Goal: Task Accomplishment & Management: Manage account settings

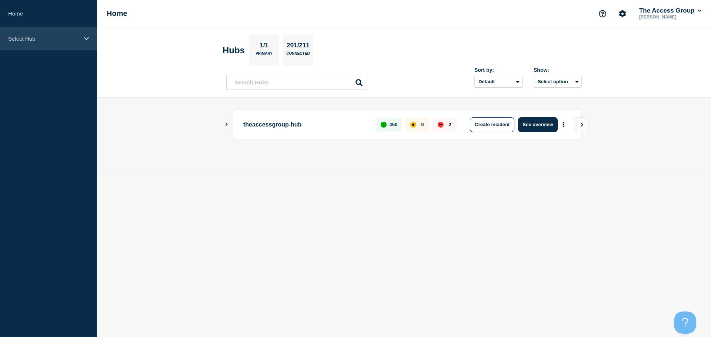
click at [41, 34] on div "Select Hub" at bounding box center [48, 38] width 97 height 23
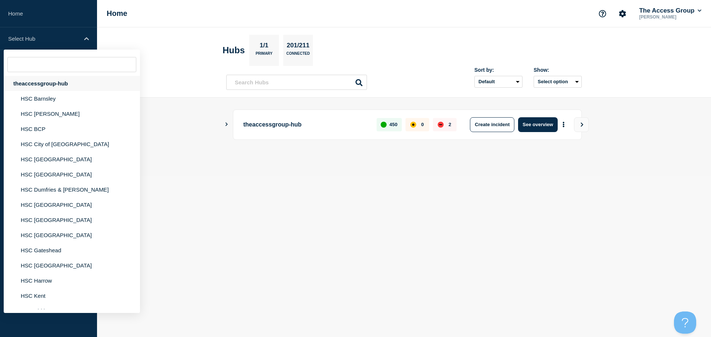
click at [46, 83] on div "theaccessgroup-hub" at bounding box center [72, 83] width 136 height 15
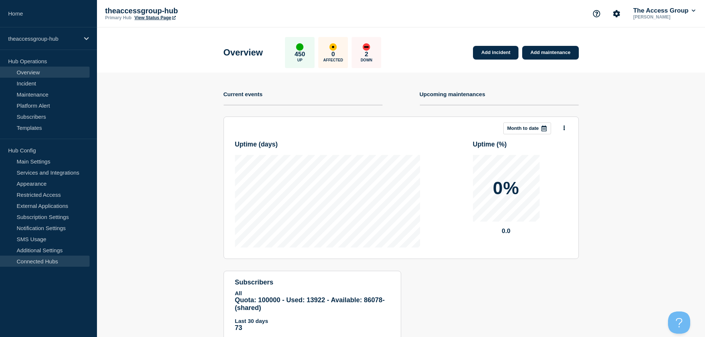
click at [48, 262] on link "Connected Hubs" at bounding box center [45, 261] width 90 height 11
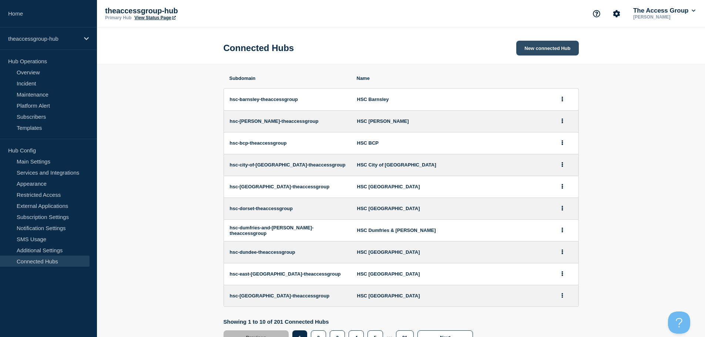
click at [531, 49] on button "New connected Hub" at bounding box center [548, 48] width 62 height 15
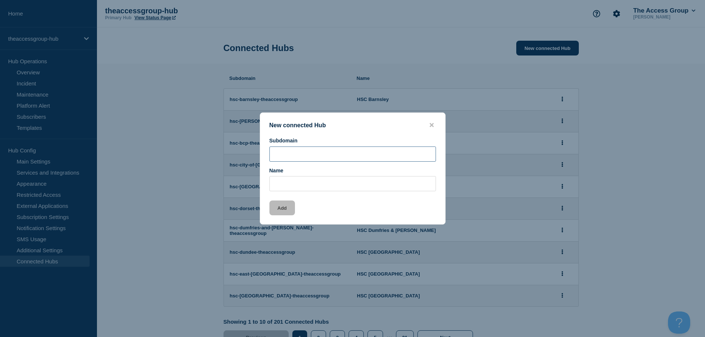
click at [326, 155] on input "Subdomain" at bounding box center [353, 154] width 167 height 15
click at [301, 181] on input "Name" at bounding box center [353, 183] width 167 height 15
type input "HSC Isles of Scilly"
click at [298, 151] on input "Subdomain" at bounding box center [353, 154] width 167 height 15
click at [306, 156] on input "Subdomain" at bounding box center [353, 154] width 167 height 15
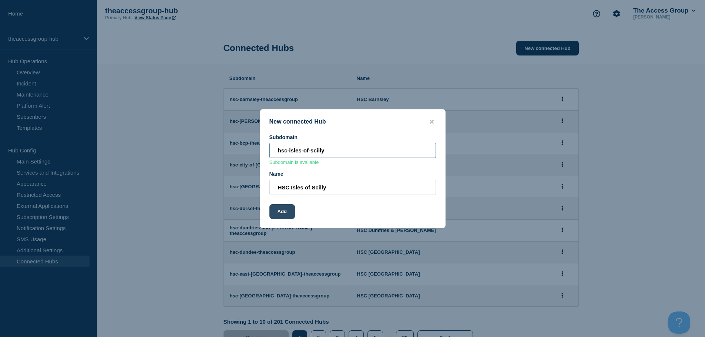
type input "hsc-isles-of-scilly"
click at [283, 210] on button "Add" at bounding box center [283, 211] width 26 height 15
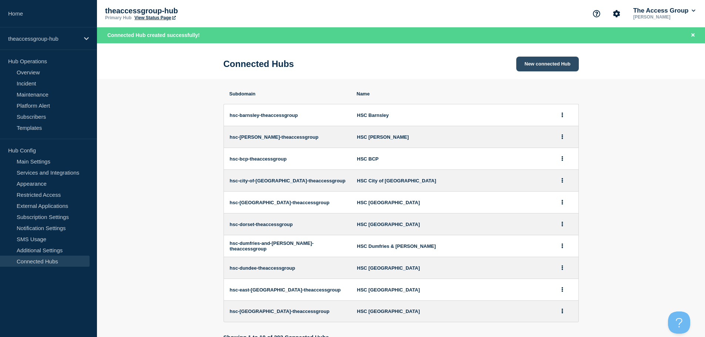
click at [536, 69] on button "New connected Hub" at bounding box center [548, 64] width 62 height 15
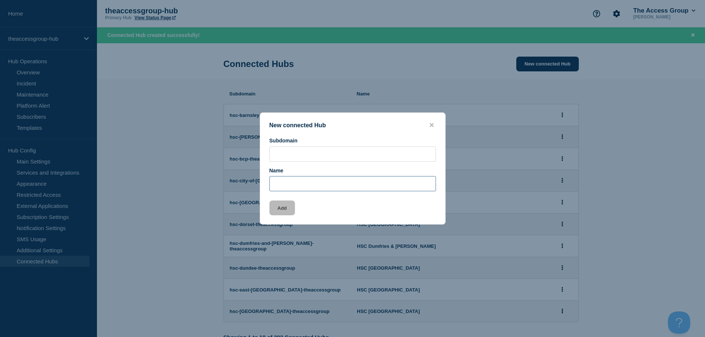
click at [289, 184] on input "Name" at bounding box center [353, 183] width 167 height 15
type input "HSC Leeds"
click at [290, 159] on input "Subdomain" at bounding box center [353, 154] width 167 height 15
click at [293, 156] on input "Subdomain" at bounding box center [353, 154] width 167 height 15
paste input "[DOMAIN_NAME]"
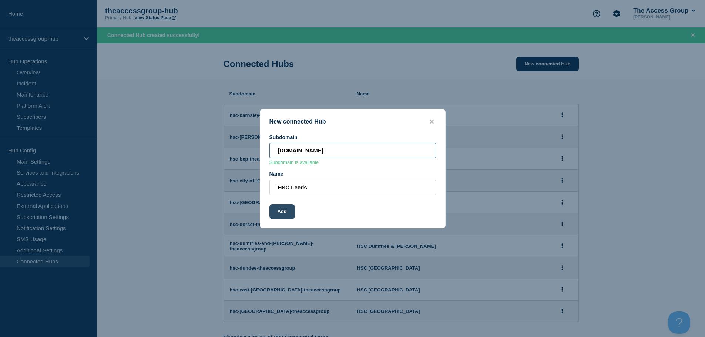
type input "[DOMAIN_NAME]"
click at [276, 217] on button "Add" at bounding box center [283, 211] width 26 height 15
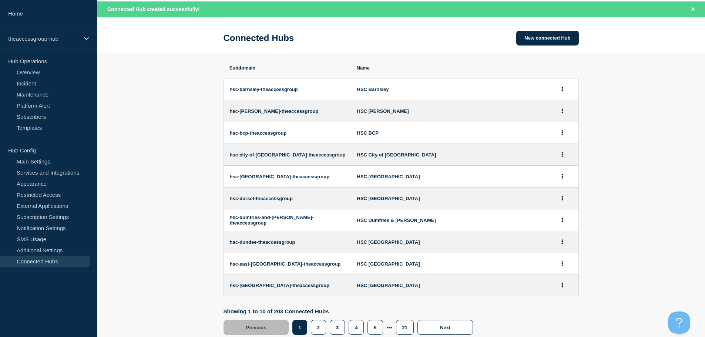
scroll to position [49, 0]
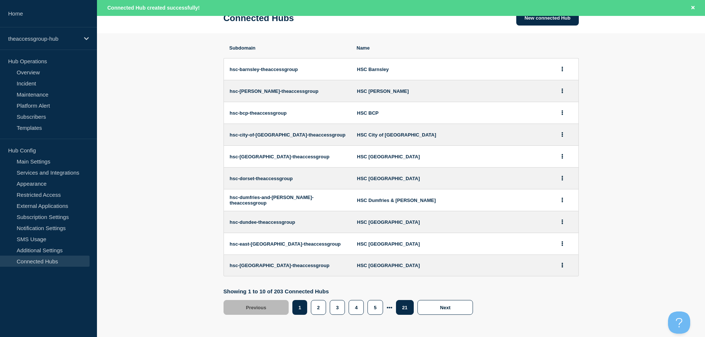
click at [404, 308] on button "21" at bounding box center [405, 307] width 18 height 15
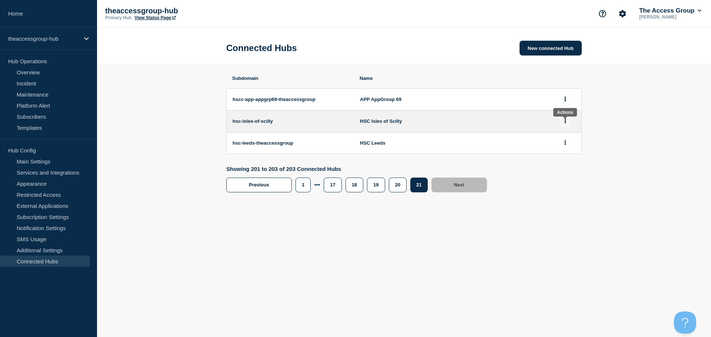
click at [563, 120] on button at bounding box center [565, 121] width 9 height 11
click at [567, 156] on button "Delete" at bounding box center [564, 154] width 14 height 6
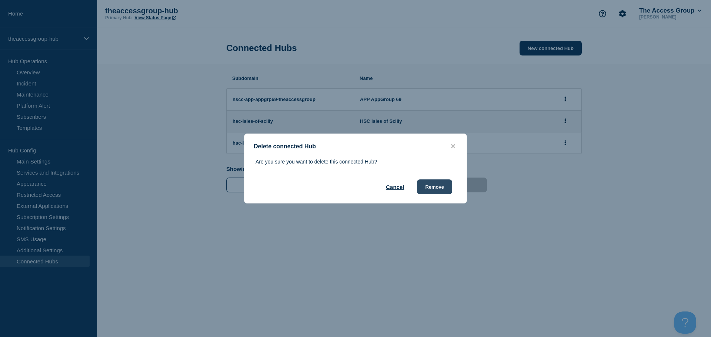
click at [435, 191] on button "Remove" at bounding box center [434, 187] width 35 height 15
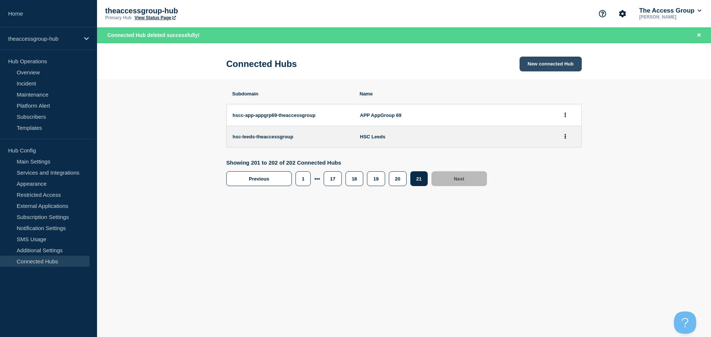
click at [540, 63] on button "New connected Hub" at bounding box center [551, 64] width 62 height 15
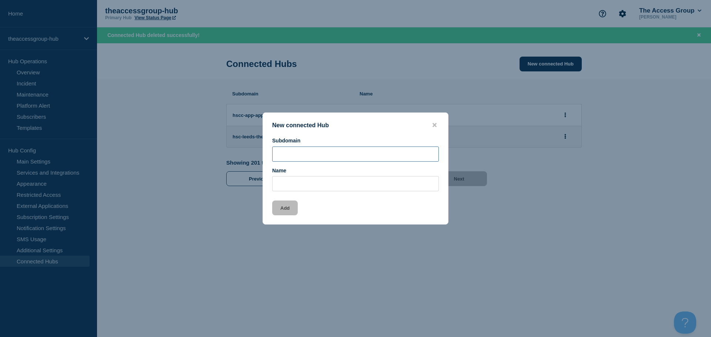
click at [321, 157] on input "Subdomain" at bounding box center [355, 154] width 167 height 15
paste input "[DOMAIN_NAME]"
type input "[DOMAIN_NAME]"
click at [314, 186] on input "Name" at bounding box center [355, 183] width 167 height 15
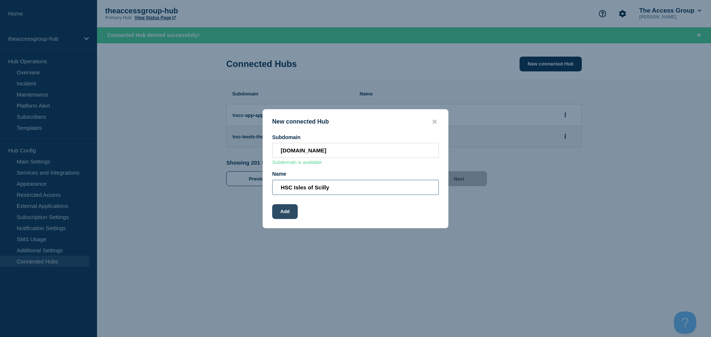
type input "HSC Isles of Scilly"
click at [281, 212] on button "Add" at bounding box center [285, 211] width 26 height 15
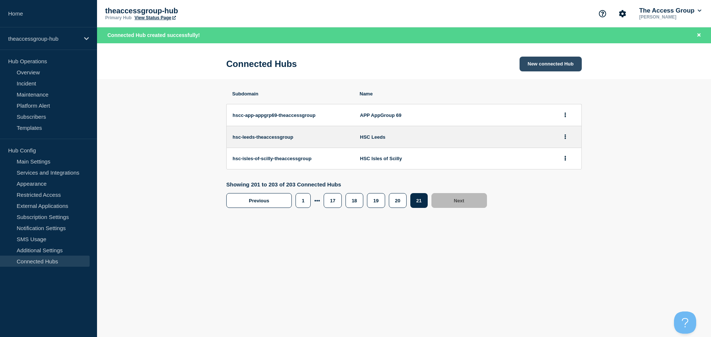
click at [550, 64] on button "New connected Hub" at bounding box center [551, 64] width 62 height 15
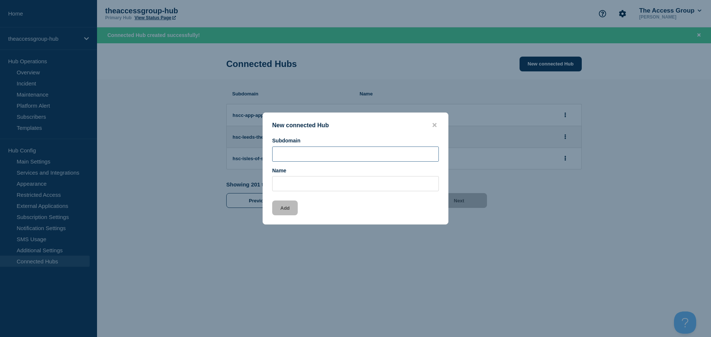
click at [322, 159] on input "Subdomain" at bounding box center [355, 154] width 167 height 15
paste input "[DOMAIN_NAME]"
type input "[DOMAIN_NAME]"
click at [304, 185] on input "Name" at bounding box center [355, 183] width 167 height 15
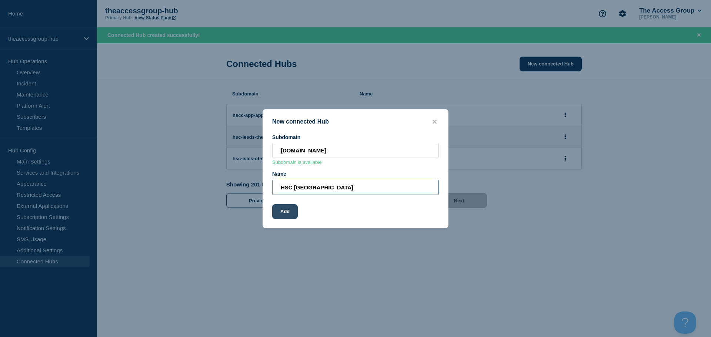
type input "HSC [GEOGRAPHIC_DATA]"
click at [297, 213] on button "Add" at bounding box center [285, 211] width 26 height 15
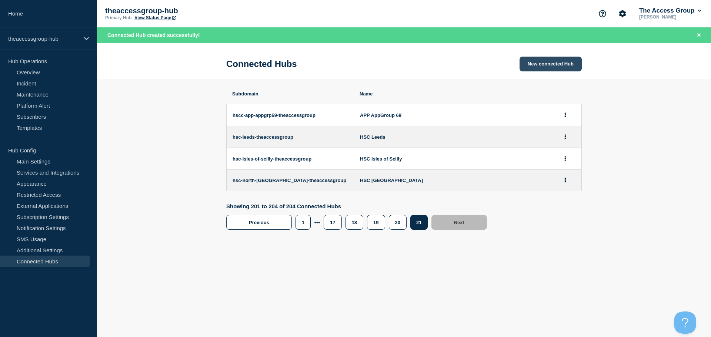
click at [540, 64] on button "New connected Hub" at bounding box center [551, 64] width 62 height 15
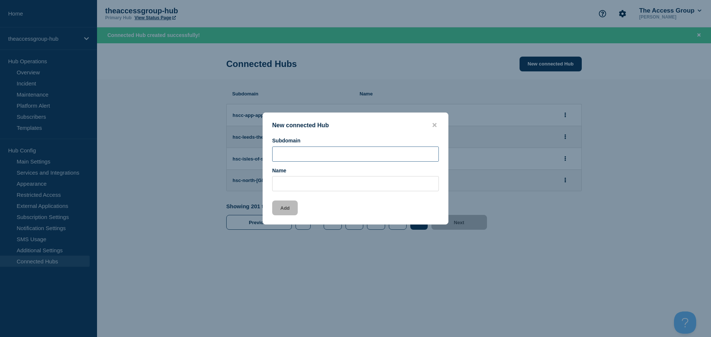
click at [305, 157] on input "Subdomain" at bounding box center [355, 154] width 167 height 15
paste input "[DOMAIN_NAME]"
type input "[DOMAIN_NAME]"
click at [300, 181] on input "Name" at bounding box center [355, 183] width 167 height 15
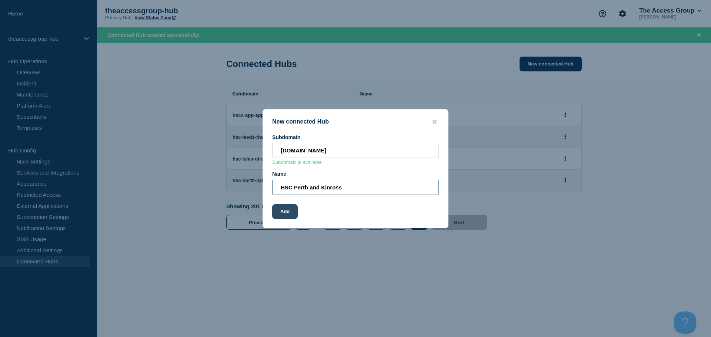
type input "HSC Perth and Kinross"
click at [281, 216] on button "Add" at bounding box center [285, 211] width 26 height 15
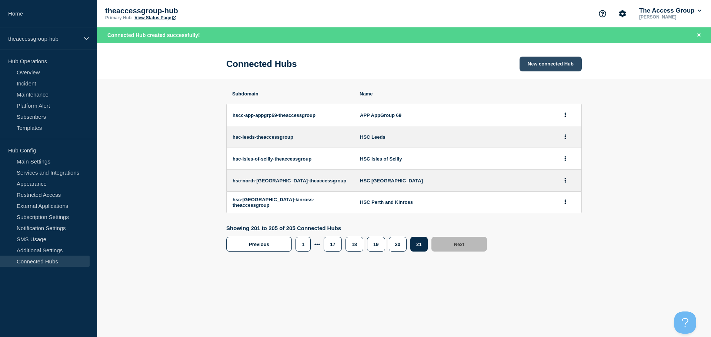
click at [553, 65] on button "New connected Hub" at bounding box center [551, 64] width 62 height 15
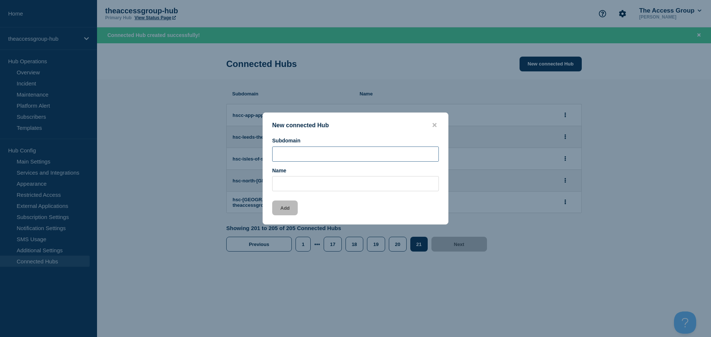
click at [305, 153] on input "Subdomain" at bounding box center [355, 154] width 167 height 15
paste input "[DOMAIN_NAME]"
type input "[DOMAIN_NAME]"
click at [300, 187] on input "Name" at bounding box center [355, 183] width 167 height 15
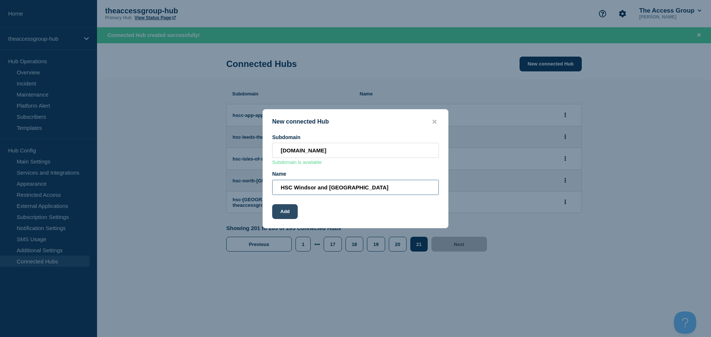
type input "HSC Windsor and [GEOGRAPHIC_DATA]"
click at [281, 217] on button "Add" at bounding box center [285, 211] width 26 height 15
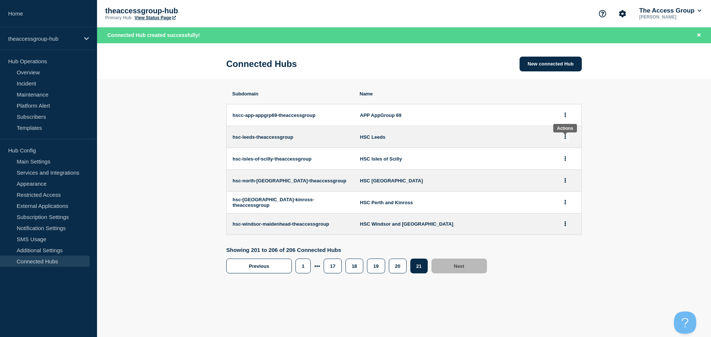
click at [565, 138] on icon at bounding box center [565, 136] width 1 height 5
click at [567, 167] on ul "View Delete" at bounding box center [564, 165] width 14 height 15
click at [561, 160] on button "View" at bounding box center [562, 161] width 11 height 6
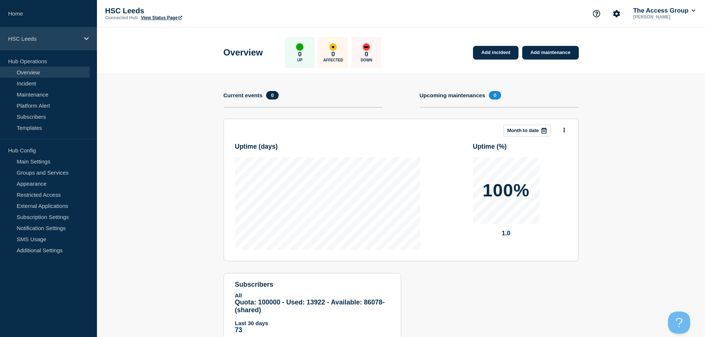
click at [67, 40] on p "HSC Leeds" at bounding box center [43, 39] width 71 height 6
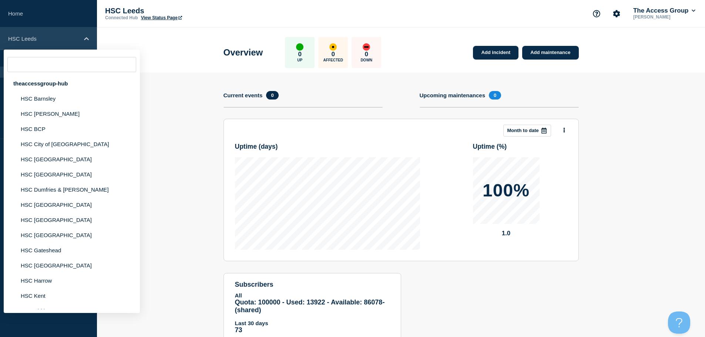
click at [69, 36] on p "HSC Leeds" at bounding box center [43, 39] width 71 height 6
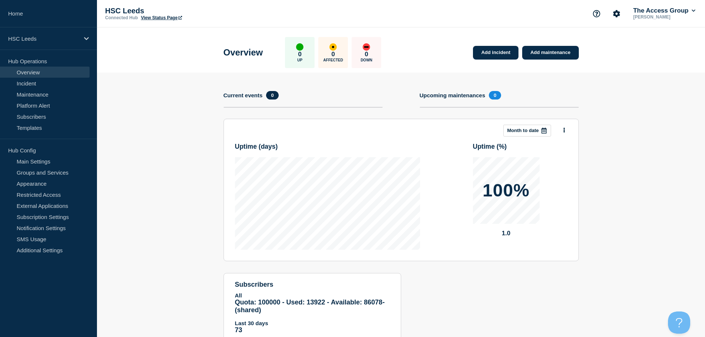
click at [36, 153] on p "Hub Config" at bounding box center [48, 150] width 97 height 11
click at [24, 150] on p "Hub Config" at bounding box center [48, 150] width 97 height 11
click at [37, 161] on link "Main Settings" at bounding box center [45, 161] width 90 height 11
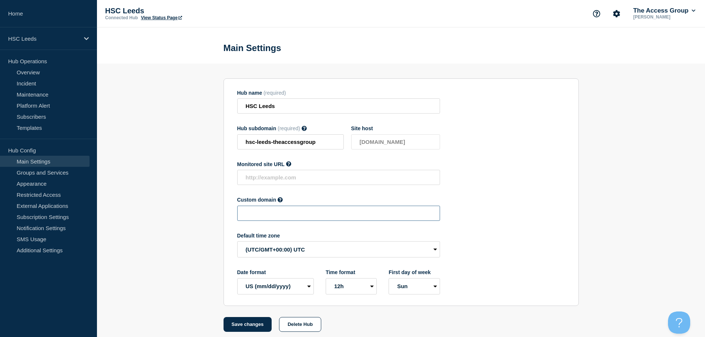
click at [271, 216] on input "text" at bounding box center [338, 213] width 203 height 15
paste input "[DOMAIN_NAME]"
type input "[DOMAIN_NAME]"
click at [306, 290] on select "EU (dd/mm/yyyy) US (mm/dd/yyyy)" at bounding box center [275, 286] width 77 height 16
select select "en"
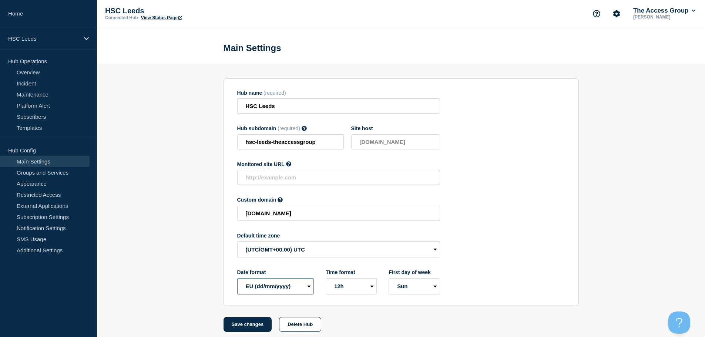
click at [237, 280] on select "EU (dd/mm/yyyy) US (mm/dd/yyyy)" at bounding box center [275, 286] width 77 height 16
click at [245, 327] on button "Save changes" at bounding box center [248, 324] width 49 height 15
type input "[DOMAIN_NAME]"
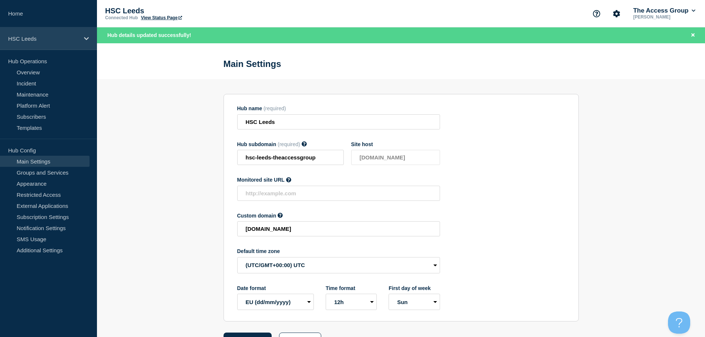
click at [81, 40] on div "HSC Leeds" at bounding box center [48, 38] width 97 height 23
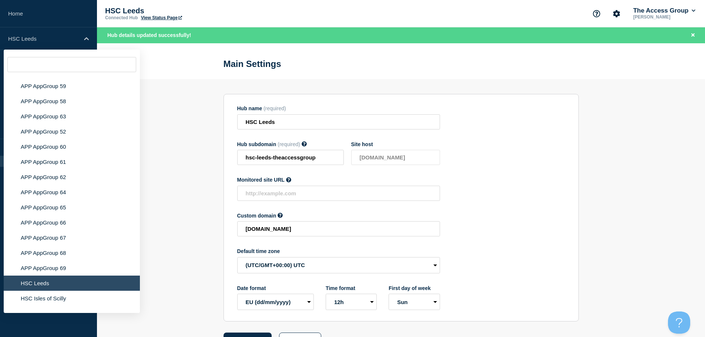
scroll to position [2916, 0]
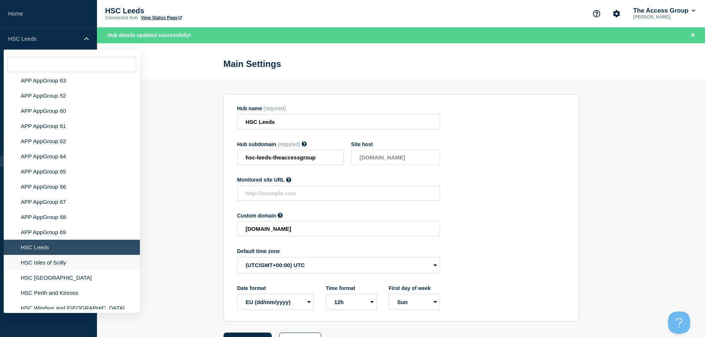
click at [66, 258] on li "HSC Isles of Scilly" at bounding box center [72, 262] width 136 height 15
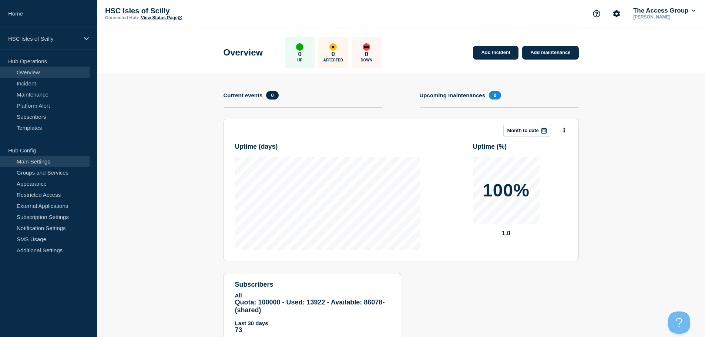
drag, startPoint x: 33, startPoint y: 160, endPoint x: 37, endPoint y: 160, distance: 4.1
click at [33, 160] on link "Main Settings" at bounding box center [45, 161] width 90 height 11
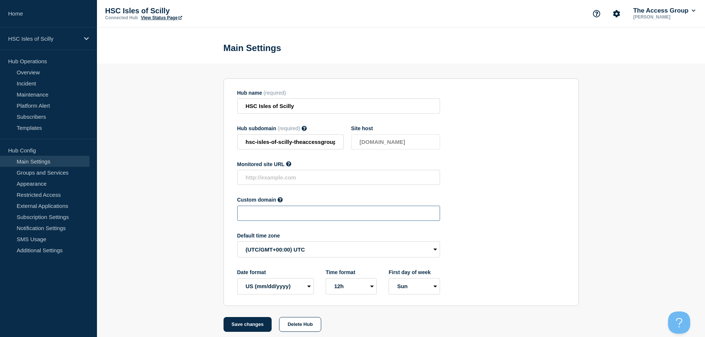
click at [268, 217] on input "text" at bounding box center [338, 213] width 203 height 15
paste input "[DOMAIN_NAME]"
type input "[DOMAIN_NAME]"
click at [293, 293] on select "EU (dd/mm/yyyy) US (mm/dd/yyyy)" at bounding box center [275, 286] width 77 height 16
select select "en"
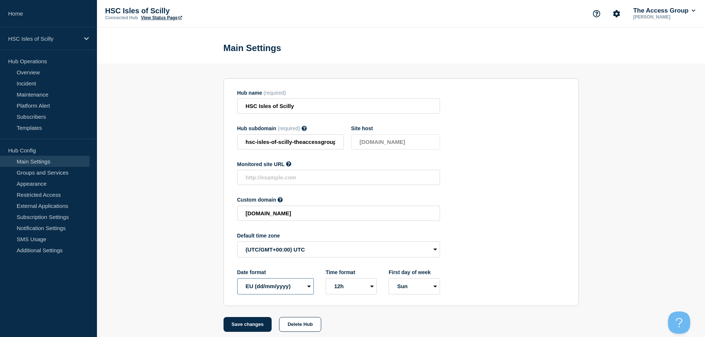
click at [237, 280] on select "EU (dd/mm/yyyy) US (mm/dd/yyyy)" at bounding box center [275, 286] width 77 height 16
click at [250, 326] on button "Save changes" at bounding box center [248, 324] width 49 height 15
type input "[DOMAIN_NAME]"
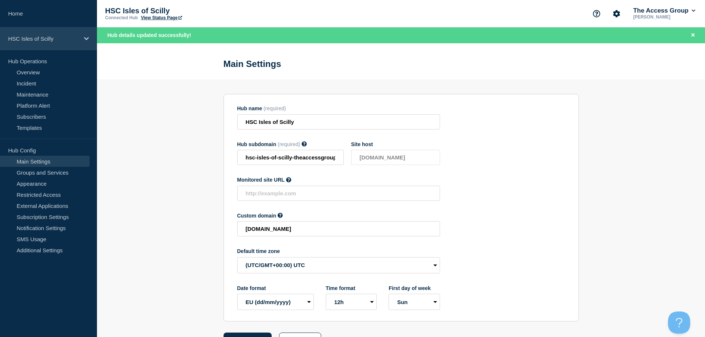
click at [70, 40] on p "HSC Isles of Scilly" at bounding box center [43, 39] width 71 height 6
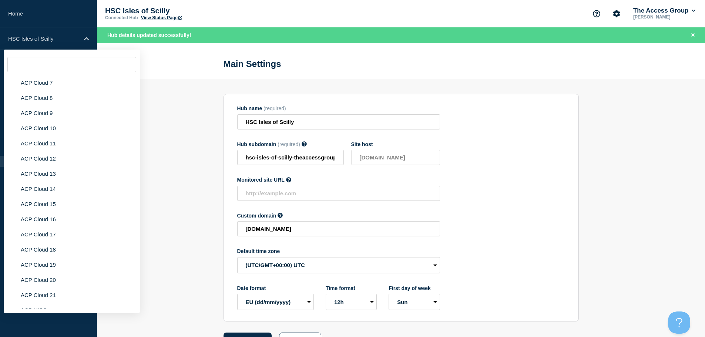
scroll to position [2916, 0]
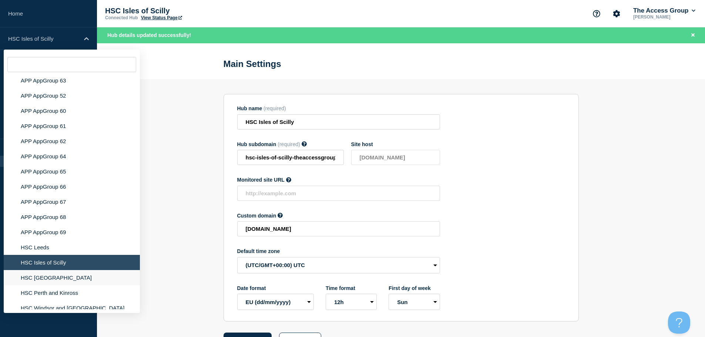
click at [64, 272] on li "HSC [GEOGRAPHIC_DATA]" at bounding box center [72, 277] width 136 height 15
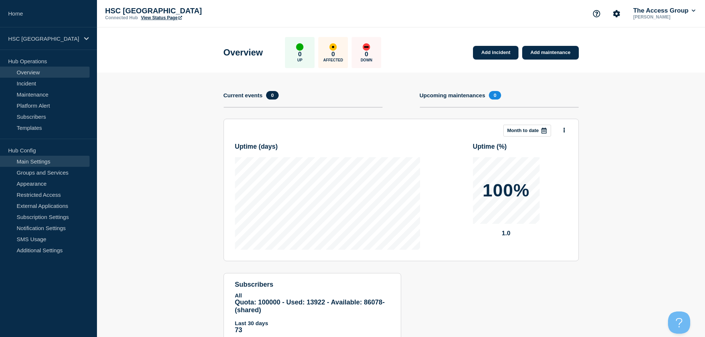
click at [40, 163] on link "Main Settings" at bounding box center [45, 161] width 90 height 11
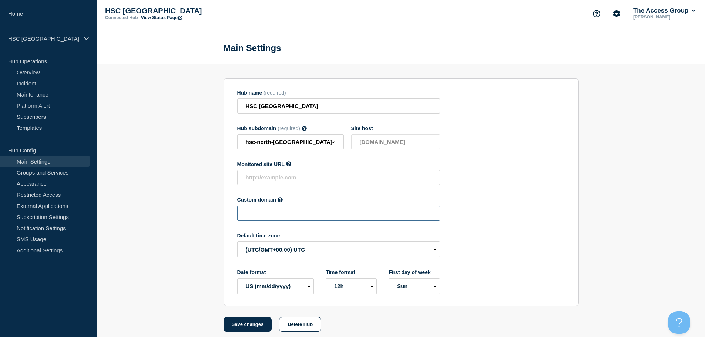
click at [272, 218] on input "text" at bounding box center [338, 213] width 203 height 15
paste input "[DOMAIN_NAME]"
type input "[DOMAIN_NAME]"
click at [294, 288] on select "EU (dd/mm/yyyy) US (mm/dd/yyyy)" at bounding box center [275, 286] width 77 height 16
select select "en"
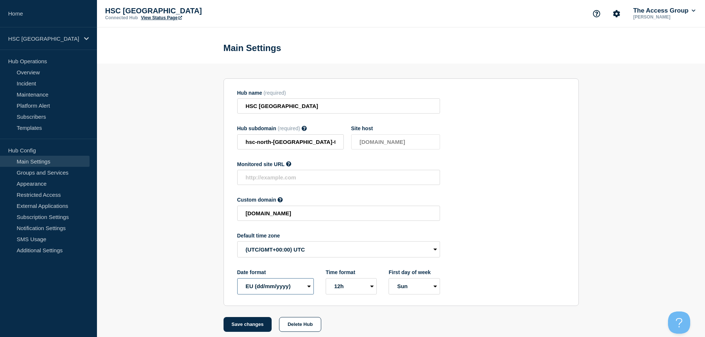
click at [237, 280] on select "EU (dd/mm/yyyy) US (mm/dd/yyyy)" at bounding box center [275, 286] width 77 height 16
click at [246, 329] on button "Save changes" at bounding box center [248, 324] width 49 height 15
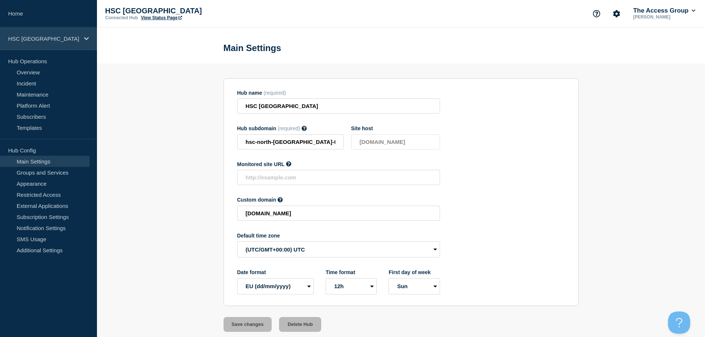
type input "[DOMAIN_NAME]"
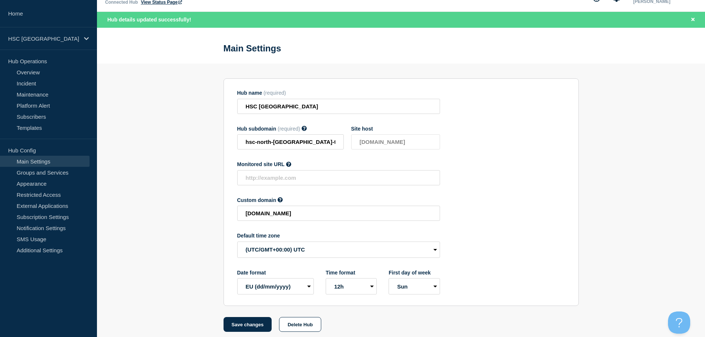
scroll to position [23, 0]
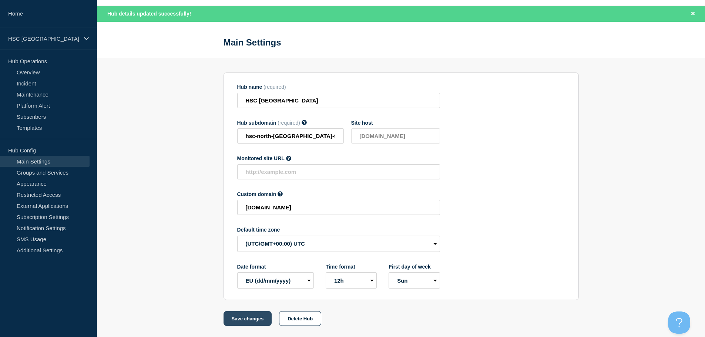
click at [250, 317] on button "Save changes" at bounding box center [248, 318] width 49 height 15
drag, startPoint x: 72, startPoint y: 37, endPoint x: 81, endPoint y: 43, distance: 10.4
click at [72, 38] on p "HSC [GEOGRAPHIC_DATA]" at bounding box center [43, 39] width 71 height 6
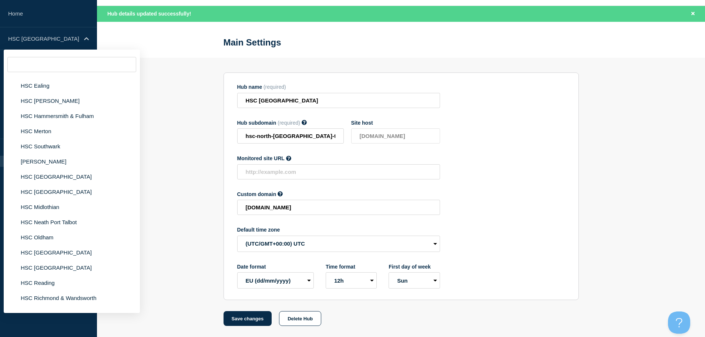
scroll to position [2916, 0]
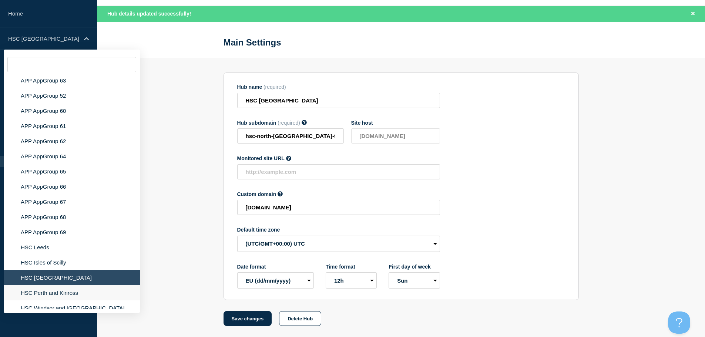
drag, startPoint x: 57, startPoint y: 287, endPoint x: 63, endPoint y: 288, distance: 6.3
click at [57, 288] on li "HSC Perth and Kinross" at bounding box center [72, 293] width 136 height 15
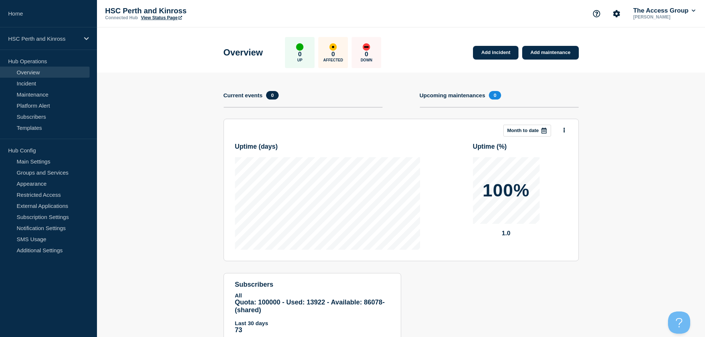
drag, startPoint x: 58, startPoint y: 159, endPoint x: 100, endPoint y: 166, distance: 42.3
click at [59, 160] on link "Main Settings" at bounding box center [45, 161] width 90 height 11
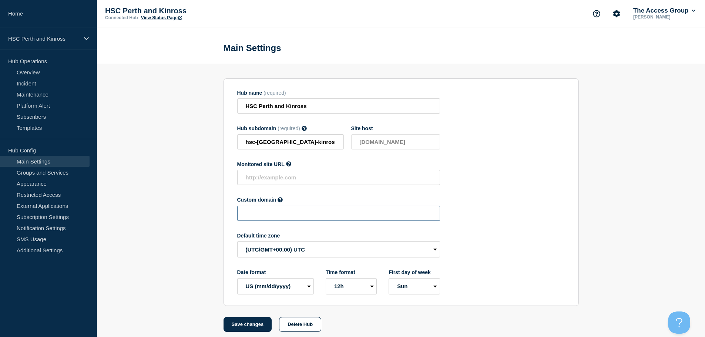
click at [280, 218] on input "text" at bounding box center [338, 213] width 203 height 15
paste input "[DOMAIN_NAME]"
click at [254, 330] on button "Save changes" at bounding box center [248, 324] width 49 height 15
type input "[DOMAIN_NAME]"
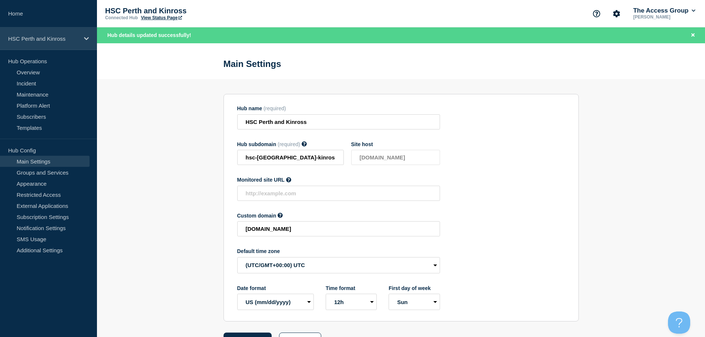
drag, startPoint x: 51, startPoint y: 40, endPoint x: 67, endPoint y: 49, distance: 19.1
click at [51, 40] on p "HSC Perth and Kinross" at bounding box center [43, 39] width 71 height 6
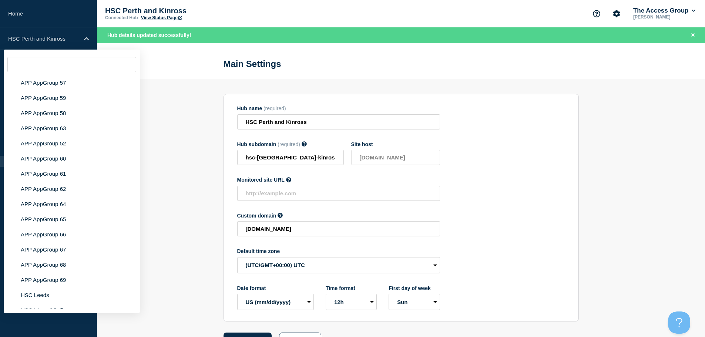
scroll to position [2916, 0]
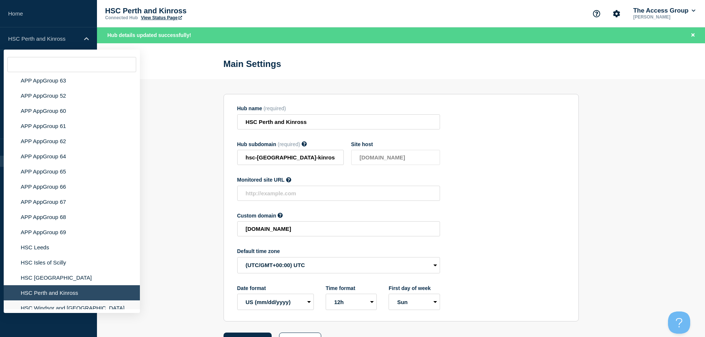
click at [70, 305] on li "HSC Windsor and [GEOGRAPHIC_DATA]" at bounding box center [72, 308] width 136 height 15
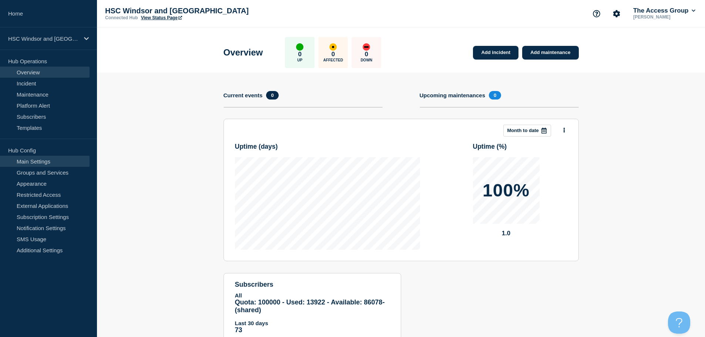
click at [56, 164] on link "Main Settings" at bounding box center [45, 161] width 90 height 11
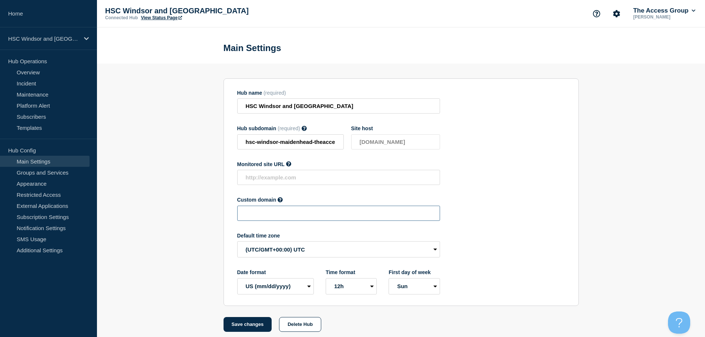
click at [287, 216] on input "text" at bounding box center [338, 213] width 203 height 15
paste input "[DOMAIN_NAME]"
type input "[DOMAIN_NAME]"
click at [309, 288] on select "EU (dd/mm/yyyy) US (mm/dd/yyyy)" at bounding box center [275, 286] width 77 height 16
select select "en"
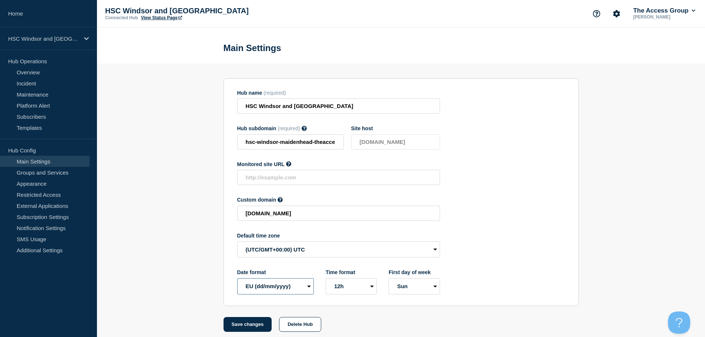
click at [237, 280] on select "EU (dd/mm/yyyy) US (mm/dd/yyyy)" at bounding box center [275, 286] width 77 height 16
click at [250, 332] on button "Save changes" at bounding box center [248, 324] width 49 height 15
type input "[DOMAIN_NAME]"
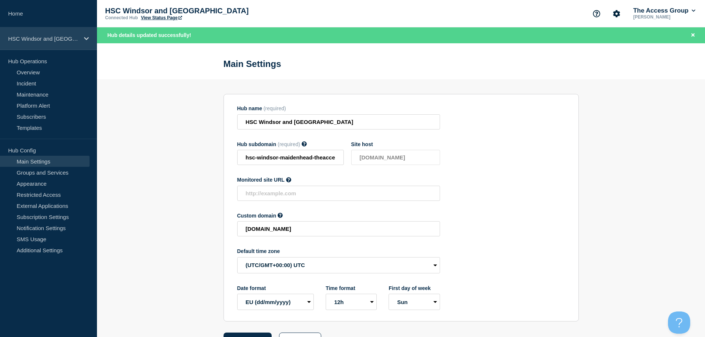
click at [56, 36] on p "HSC Windsor and [GEOGRAPHIC_DATA]" at bounding box center [43, 39] width 71 height 6
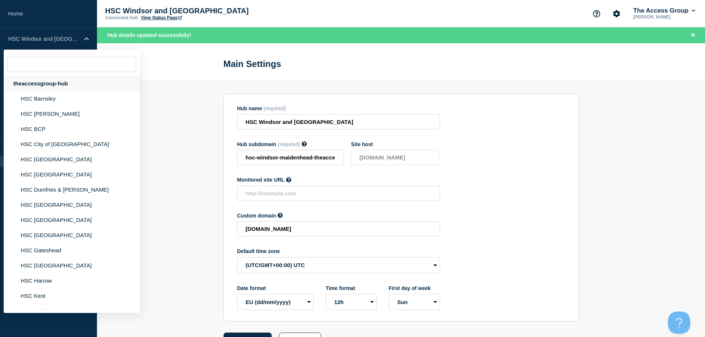
click at [71, 81] on div "theaccessgroup-hub" at bounding box center [72, 83] width 136 height 15
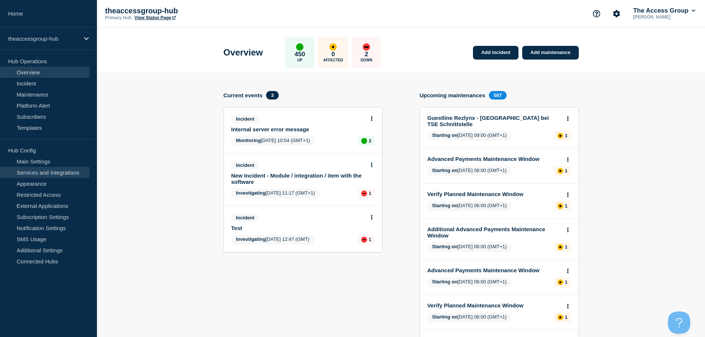
click at [59, 174] on link "Services and Integrations" at bounding box center [45, 172] width 90 height 11
click at [65, 174] on link "Services and Integrations" at bounding box center [45, 172] width 90 height 11
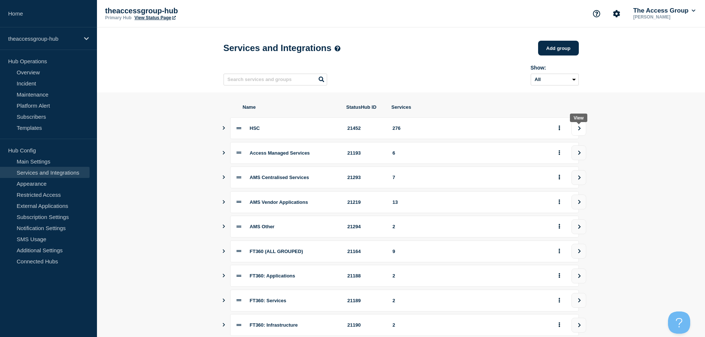
click at [576, 130] on button "view group" at bounding box center [579, 128] width 15 height 15
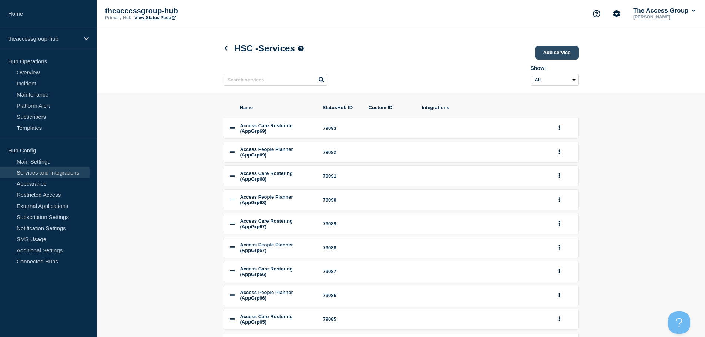
click at [547, 52] on link "Add service" at bounding box center [557, 53] width 44 height 14
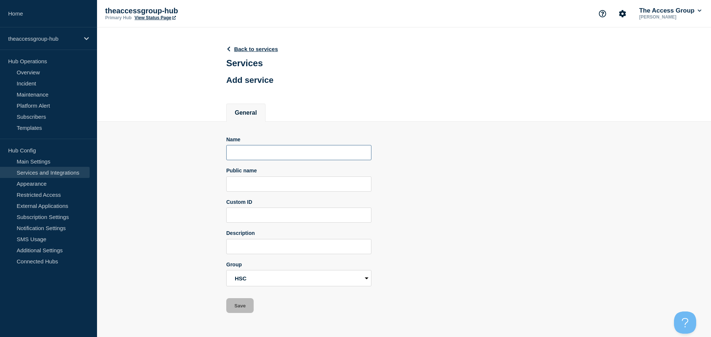
click at [280, 157] on input "Name" at bounding box center [298, 152] width 145 height 15
paste input "Mosaic ([GEOGRAPHIC_DATA])"
type input "Mosaic ([GEOGRAPHIC_DATA])"
click at [275, 181] on input "Public name" at bounding box center [298, 184] width 145 height 15
type input "Mosaic"
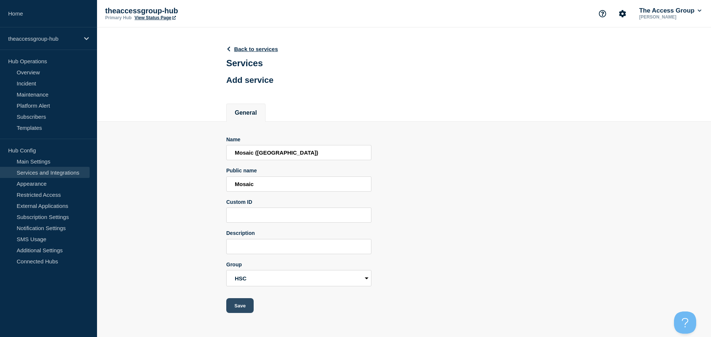
click at [242, 307] on button "Save" at bounding box center [239, 305] width 27 height 15
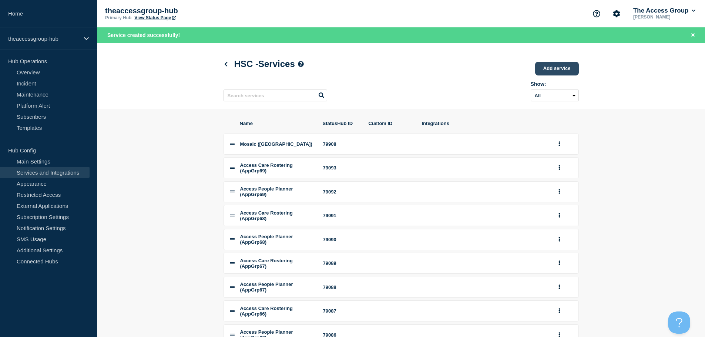
click at [543, 68] on link "Add service" at bounding box center [557, 69] width 44 height 14
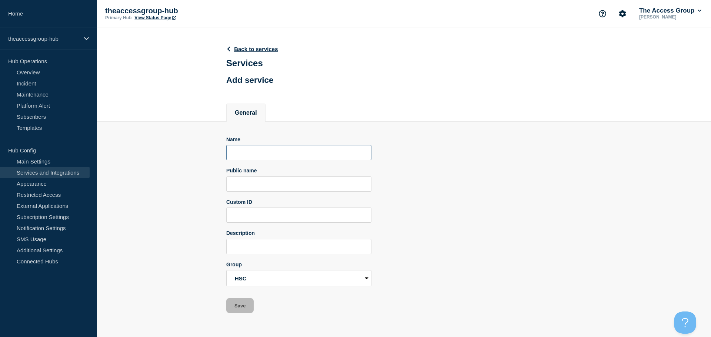
click at [288, 155] on input "Name" at bounding box center [298, 152] width 145 height 15
paste input "Mosaic([GEOGRAPHIC_DATA])"
click at [280, 184] on input "Public name" at bounding box center [298, 184] width 145 height 15
click at [254, 155] on input "Mosaic([GEOGRAPHIC_DATA])" at bounding box center [298, 152] width 145 height 15
type input "Mosaic ([GEOGRAPHIC_DATA])"
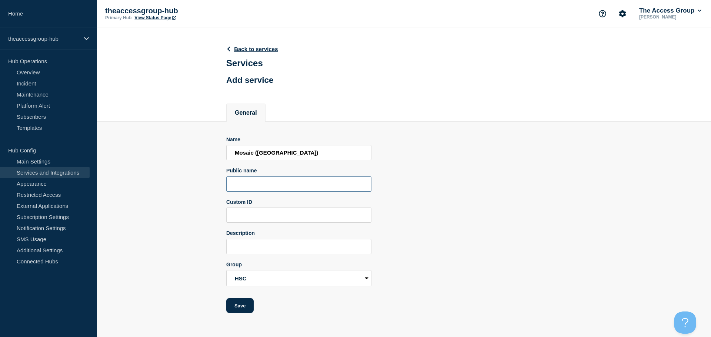
click at [249, 187] on input "Public name" at bounding box center [298, 184] width 145 height 15
type input "Mosaic"
click at [245, 309] on button "Save" at bounding box center [239, 305] width 27 height 15
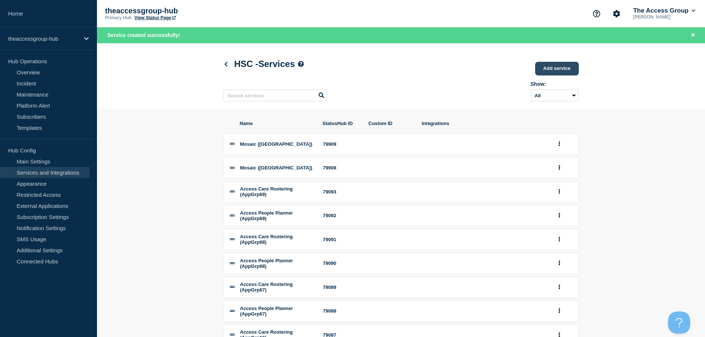
click at [559, 69] on link "Add service" at bounding box center [557, 69] width 44 height 14
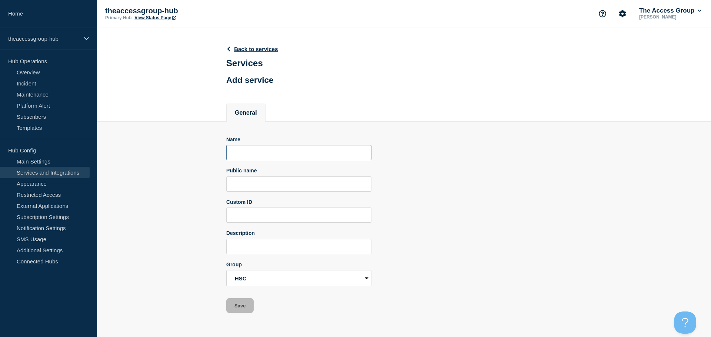
click at [246, 147] on input "Name" at bounding box center [298, 152] width 145 height 15
paste input "Mosaic ([GEOGRAPHIC_DATA])"
type input "Mosaic ([GEOGRAPHIC_DATA])"
click at [261, 185] on input "Public name" at bounding box center [298, 184] width 145 height 15
type input "Mosaic"
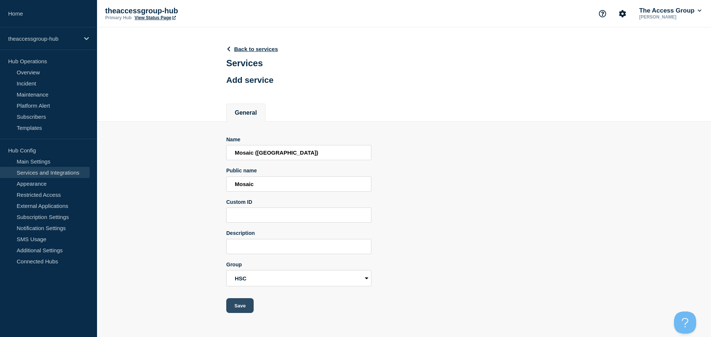
click at [248, 309] on button "Save" at bounding box center [239, 305] width 27 height 15
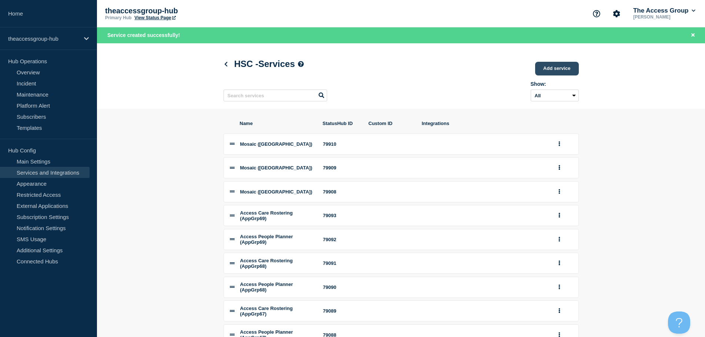
click at [562, 65] on link "Add service" at bounding box center [557, 69] width 44 height 14
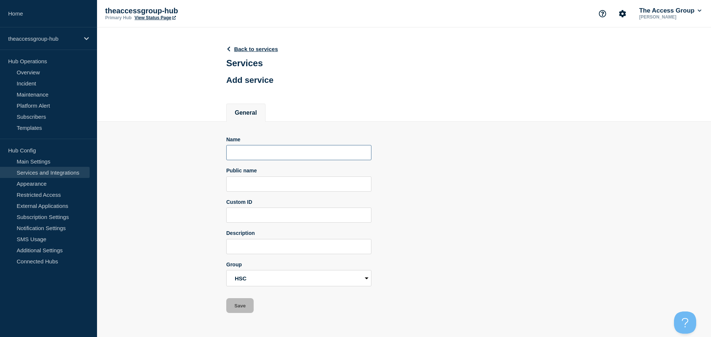
click at [258, 153] on input "Name" at bounding box center [298, 152] width 145 height 15
paste input "Mosaic ([GEOGRAPHIC_DATA] and [GEOGRAPHIC_DATA])"
type input "Mosaic ([GEOGRAPHIC_DATA] and [GEOGRAPHIC_DATA])"
click at [263, 184] on input "Public name" at bounding box center [298, 184] width 145 height 15
type input "Mosaic"
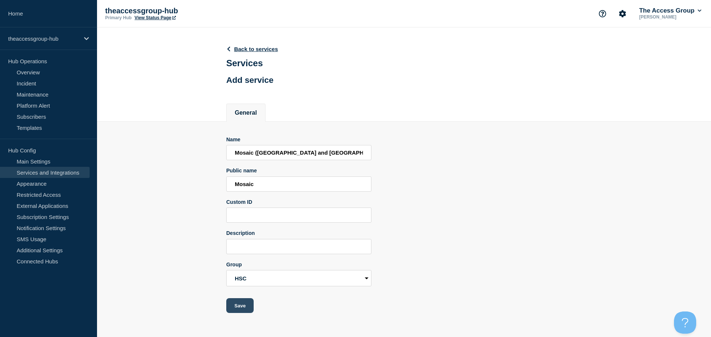
click at [241, 307] on button "Save" at bounding box center [239, 305] width 27 height 15
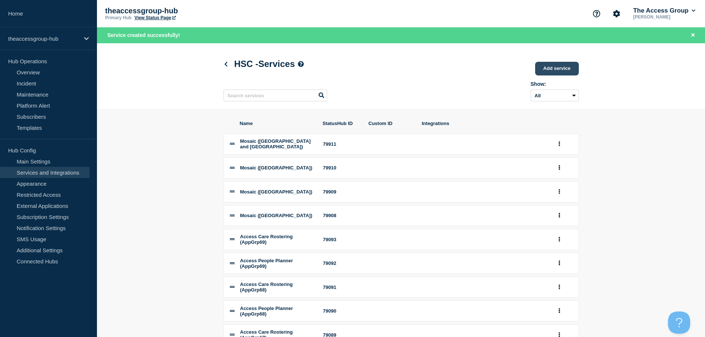
click at [551, 70] on link "Add service" at bounding box center [557, 69] width 44 height 14
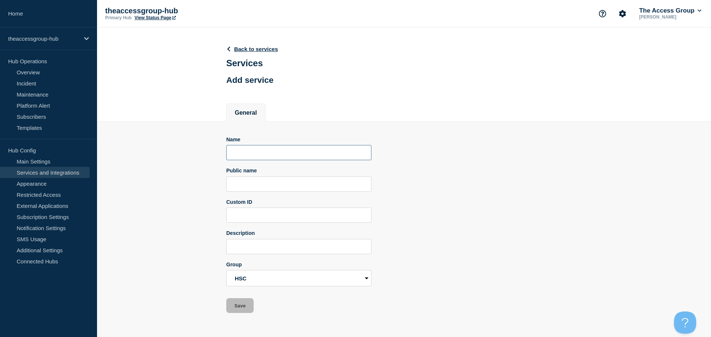
click at [257, 159] on input "Name" at bounding box center [298, 152] width 145 height 15
paste input "Mosaic (Windsor and Maidenhead)"
type input "Mosaic (Windsor and Maidenhead)"
click at [260, 185] on input "Public name" at bounding box center [298, 184] width 145 height 15
type input "Mosaic"
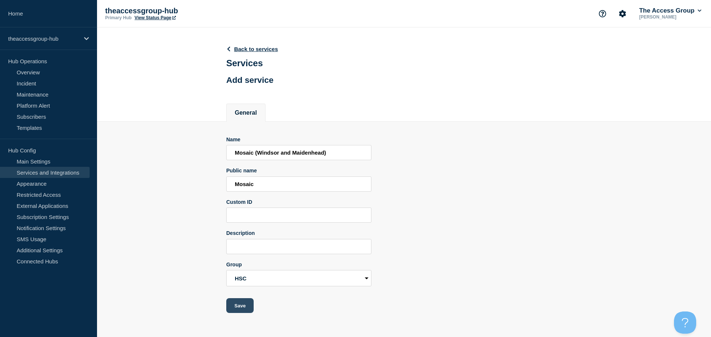
click at [240, 304] on button "Save" at bounding box center [239, 305] width 27 height 15
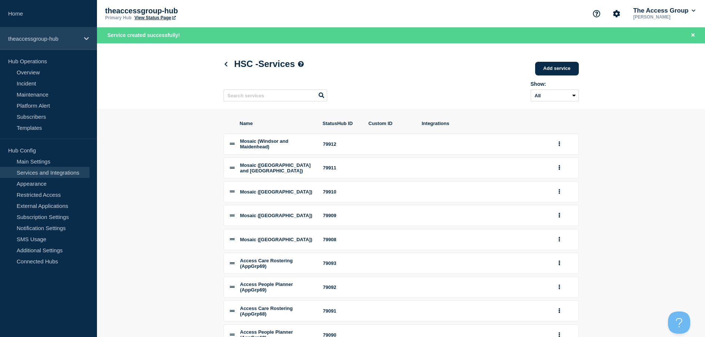
click at [83, 38] on div "theaccessgroup-hub" at bounding box center [48, 38] width 97 height 23
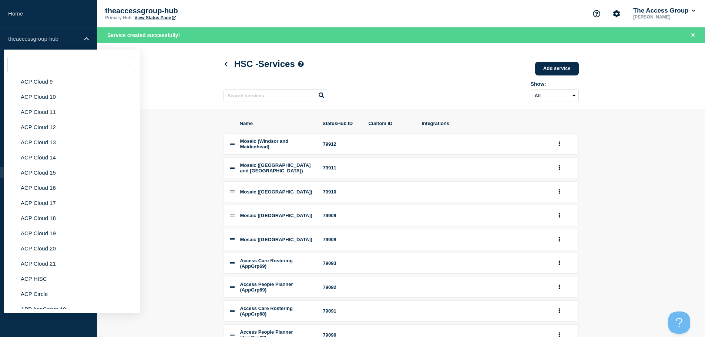
scroll to position [2916, 0]
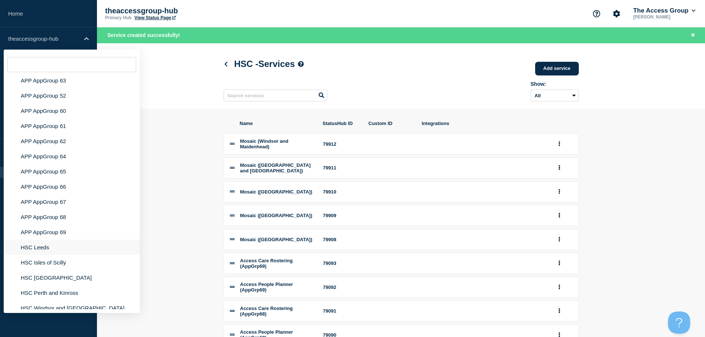
click at [47, 240] on li "HSC Leeds" at bounding box center [72, 247] width 136 height 15
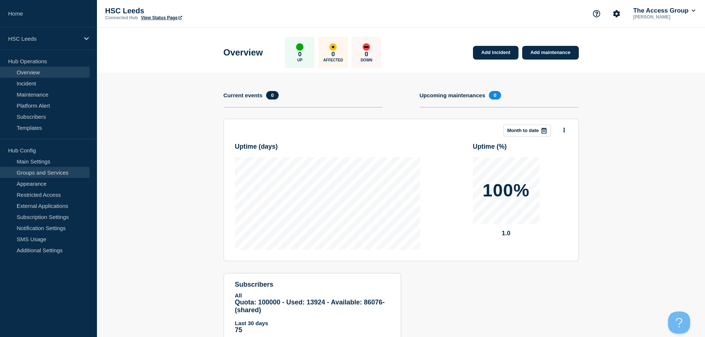
click at [55, 175] on link "Groups and Services" at bounding box center [45, 172] width 90 height 11
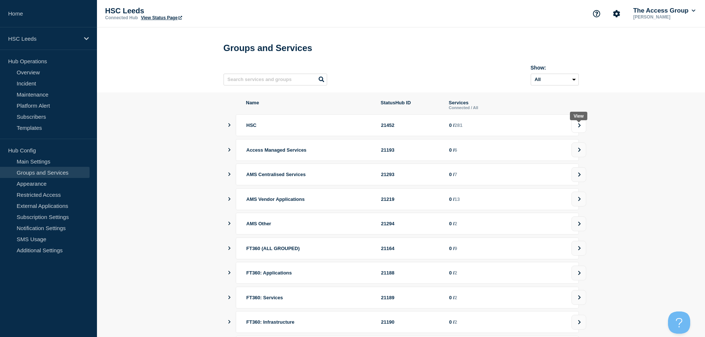
click at [582, 128] on icon at bounding box center [579, 125] width 5 height 4
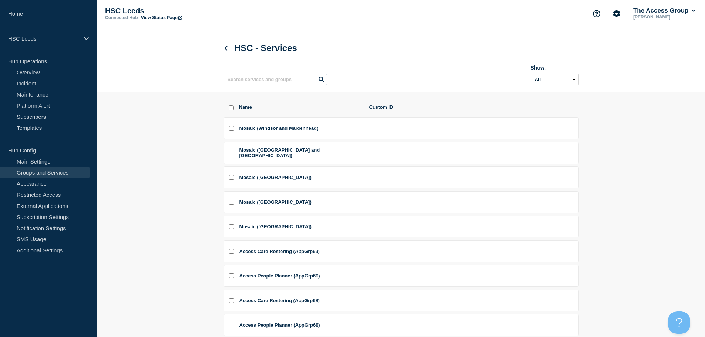
click at [271, 78] on input "text" at bounding box center [276, 80] width 104 height 12
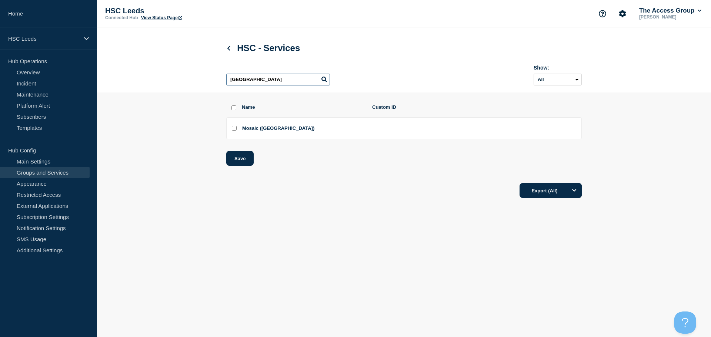
type input "[GEOGRAPHIC_DATA]"
click at [233, 131] on input "Mosaic (Leeds) checkbox" at bounding box center [234, 128] width 5 height 5
checkbox input "true"
click at [236, 158] on button "Save" at bounding box center [239, 158] width 27 height 15
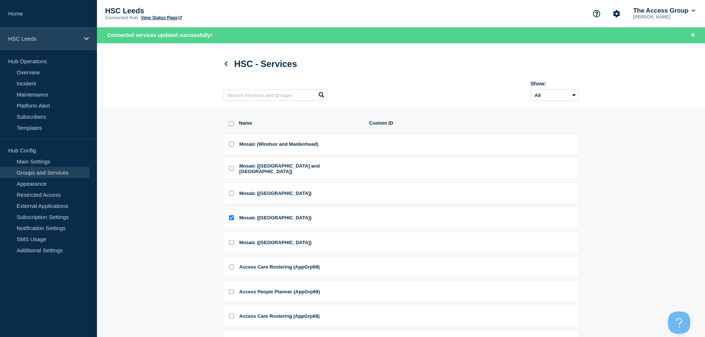
click at [82, 39] on div "HSC Leeds" at bounding box center [48, 38] width 97 height 23
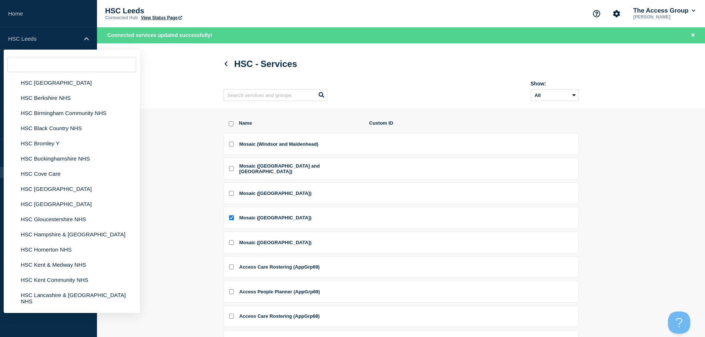
scroll to position [2916, 0]
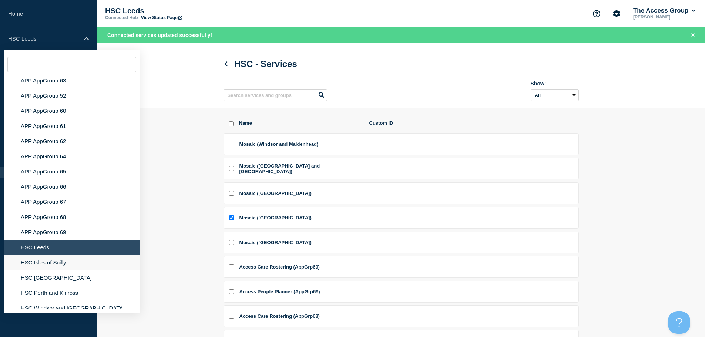
click at [46, 256] on li "HSC Isles of Scilly" at bounding box center [72, 262] width 136 height 15
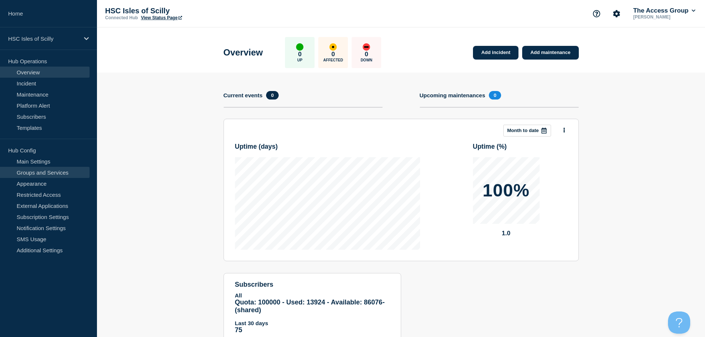
click at [50, 173] on link "Groups and Services" at bounding box center [45, 172] width 90 height 11
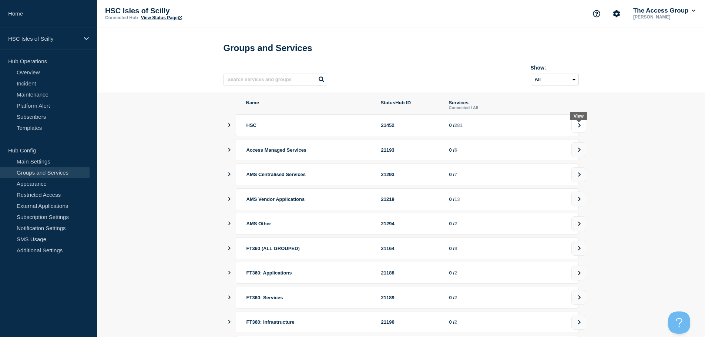
click at [581, 132] on button at bounding box center [579, 125] width 15 height 15
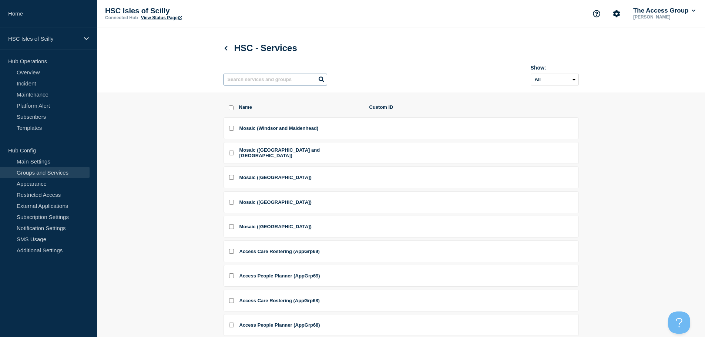
click at [251, 80] on input "text" at bounding box center [276, 80] width 104 height 12
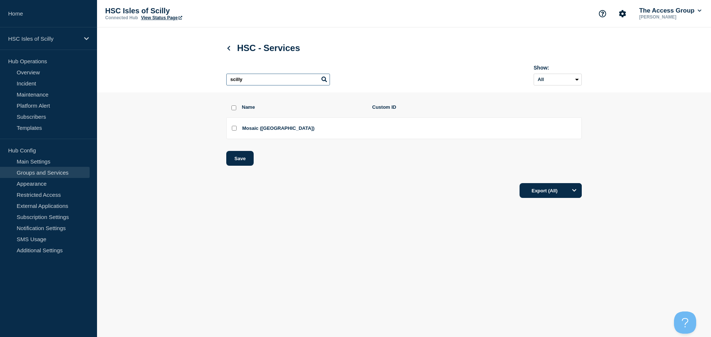
type input "scilly"
click at [234, 131] on input "Mosaic (Isles of Scilly) checkbox" at bounding box center [234, 128] width 5 height 5
checkbox input "true"
click at [237, 158] on button "Save" at bounding box center [239, 158] width 27 height 15
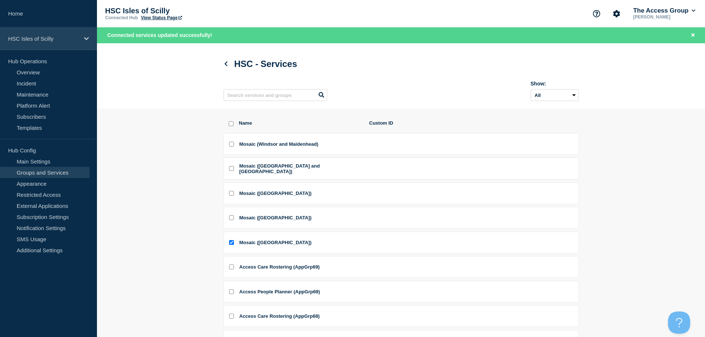
click at [79, 32] on div "HSC Isles of Scilly" at bounding box center [48, 38] width 97 height 23
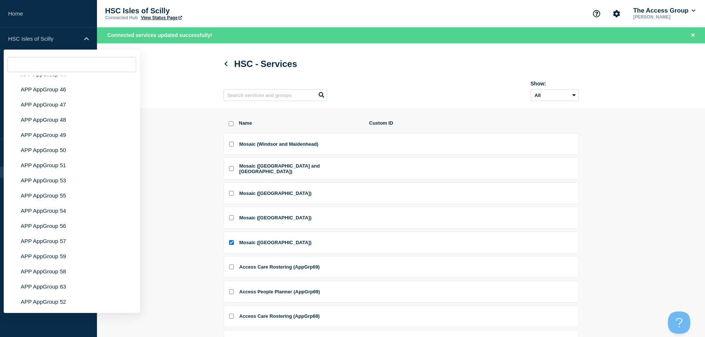
scroll to position [2916, 0]
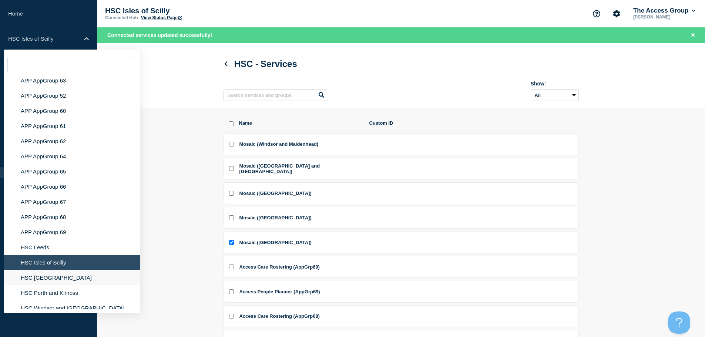
click at [60, 272] on li "HSC [GEOGRAPHIC_DATA]" at bounding box center [72, 277] width 136 height 15
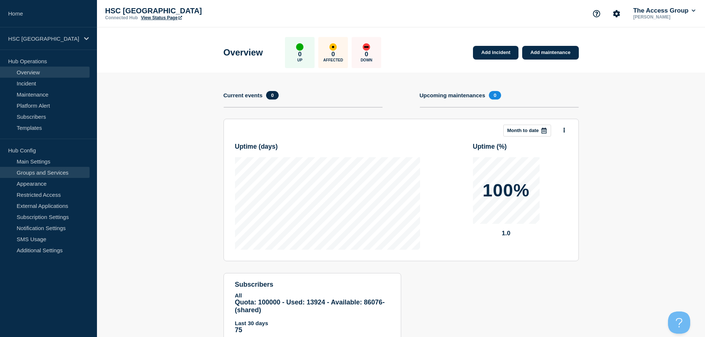
click at [38, 173] on link "Groups and Services" at bounding box center [45, 172] width 90 height 11
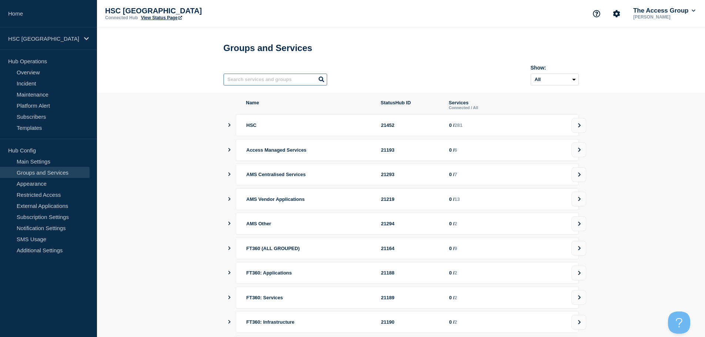
click at [241, 84] on input "text" at bounding box center [276, 80] width 104 height 12
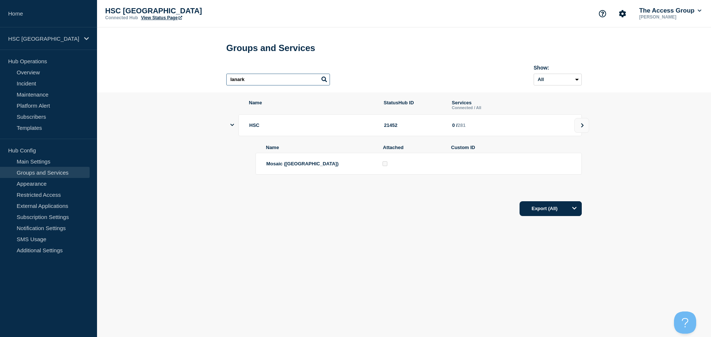
type input "lanark"
click at [388, 167] on div at bounding box center [411, 163] width 61 height 7
click at [577, 133] on button at bounding box center [581, 125] width 15 height 15
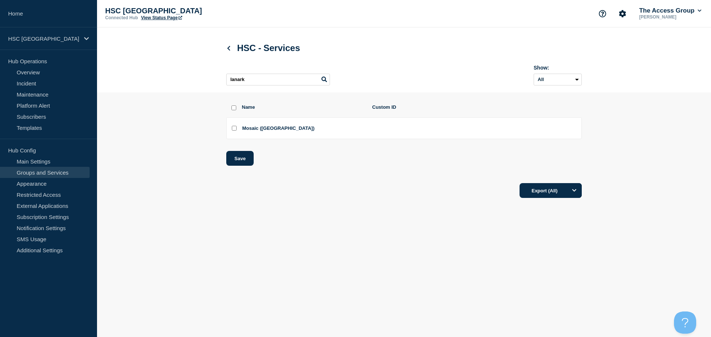
click at [234, 131] on input "Mosaic (North Lanarkshire) checkbox" at bounding box center [234, 128] width 5 height 5
checkbox input "true"
drag, startPoint x: 243, startPoint y: 155, endPoint x: 294, endPoint y: 167, distance: 52.3
click at [244, 157] on button "Save" at bounding box center [239, 158] width 27 height 15
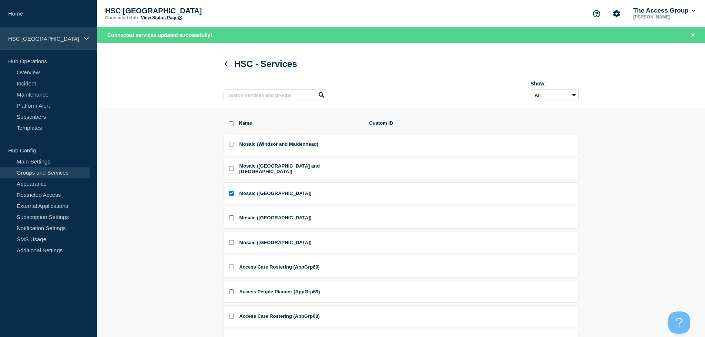
click at [83, 41] on div "HSC [GEOGRAPHIC_DATA]" at bounding box center [48, 38] width 97 height 23
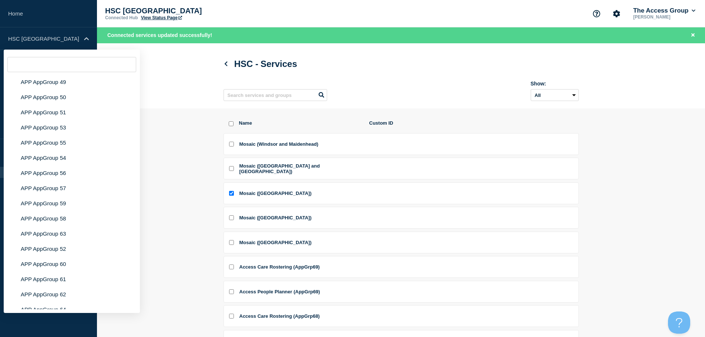
scroll to position [2916, 0]
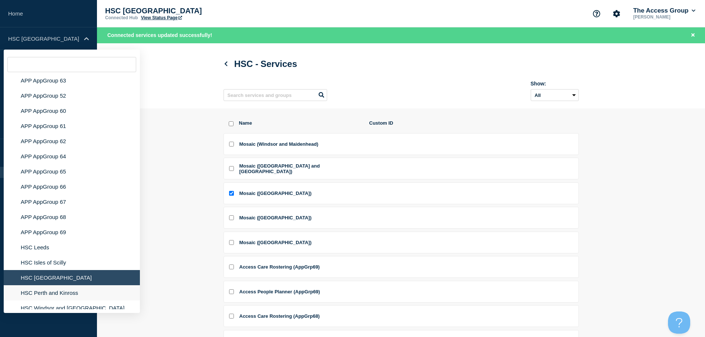
click at [60, 288] on li "HSC Perth and Kinross" at bounding box center [72, 293] width 136 height 15
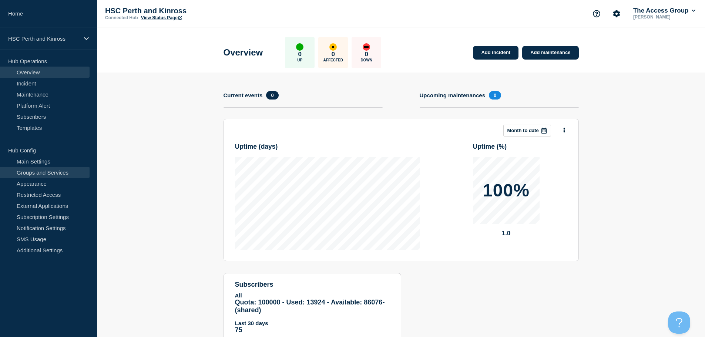
drag, startPoint x: 42, startPoint y: 174, endPoint x: 50, endPoint y: 174, distance: 7.8
click at [43, 174] on link "Groups and Services" at bounding box center [45, 172] width 90 height 11
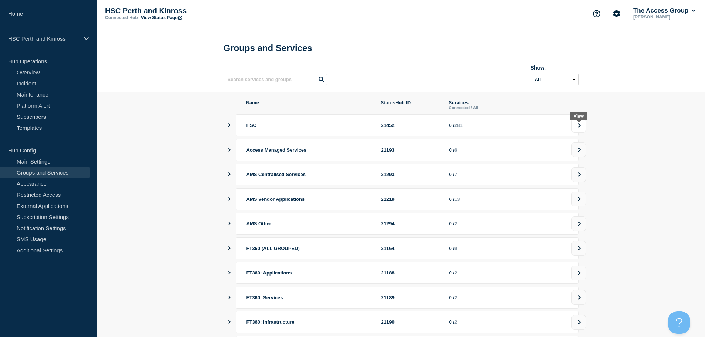
click at [580, 127] on icon at bounding box center [579, 125] width 5 height 4
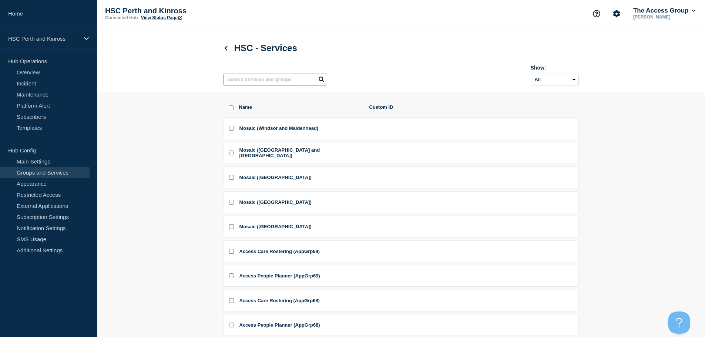
click at [259, 81] on input "text" at bounding box center [276, 80] width 104 height 12
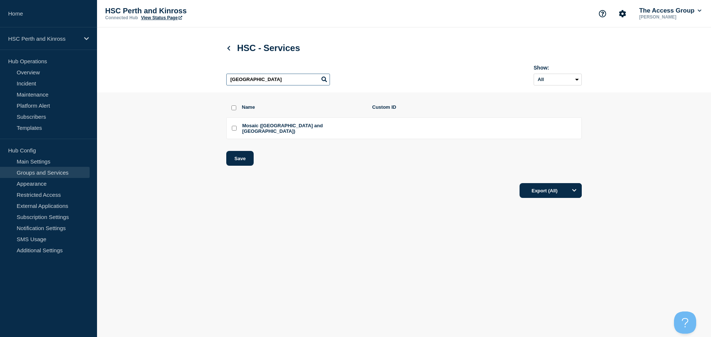
type input "[GEOGRAPHIC_DATA]"
click at [234, 130] on input "Mosaic (Perth and Kinross) checkbox" at bounding box center [234, 128] width 5 height 5
checkbox input "true"
click at [238, 158] on button "Save" at bounding box center [239, 158] width 27 height 15
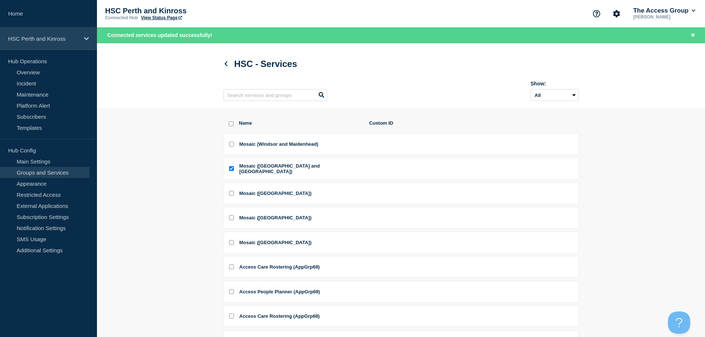
click at [82, 35] on div "HSC Perth and Kinross" at bounding box center [48, 38] width 97 height 23
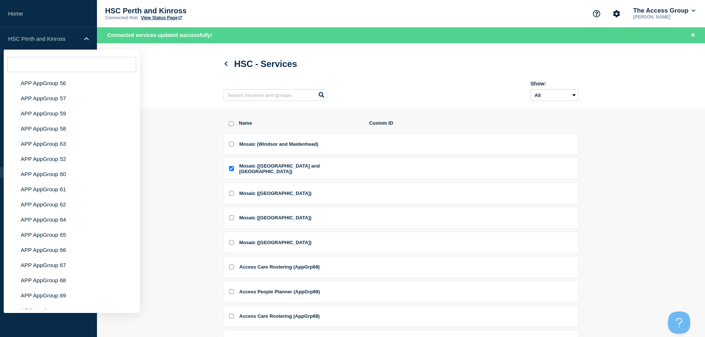
scroll to position [2916, 0]
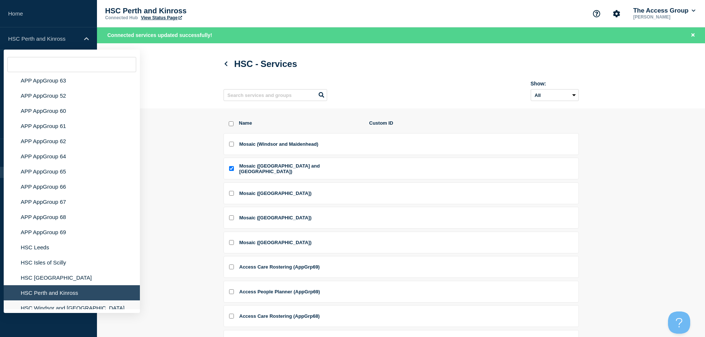
click at [88, 301] on li "HSC Windsor and [GEOGRAPHIC_DATA]" at bounding box center [72, 308] width 136 height 15
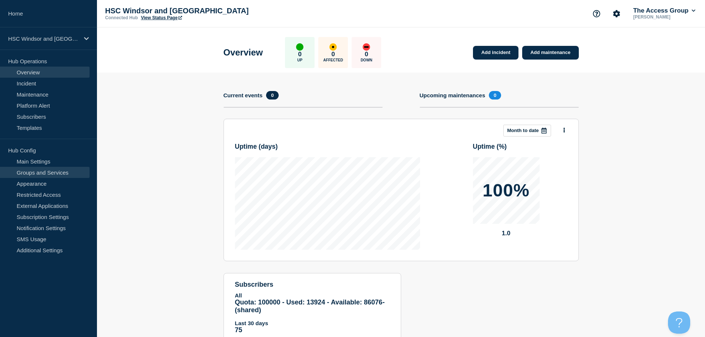
click at [45, 173] on link "Groups and Services" at bounding box center [45, 172] width 90 height 11
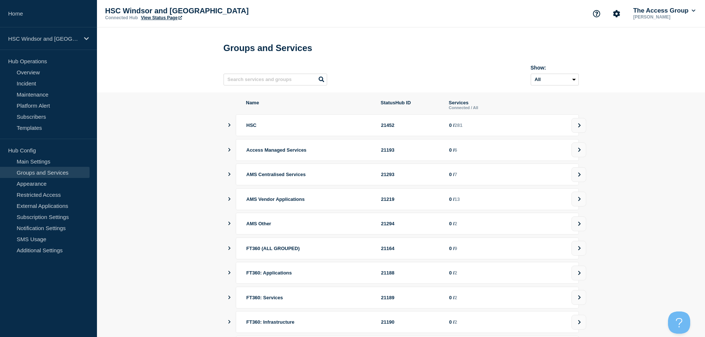
click at [577, 128] on icon at bounding box center [579, 125] width 5 height 4
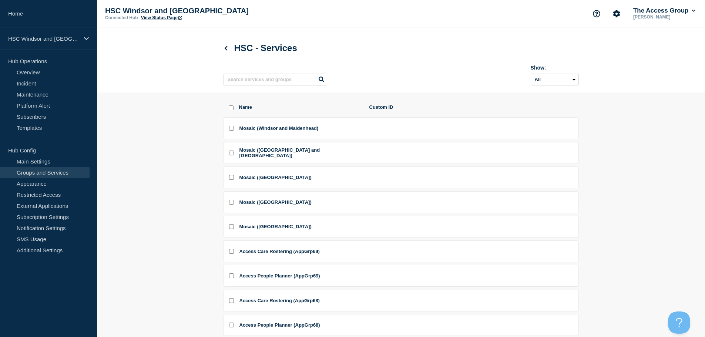
click at [229, 130] on input "Mosaic (Windsor and Maidenhead) checkbox" at bounding box center [231, 128] width 5 height 5
checkbox input "true"
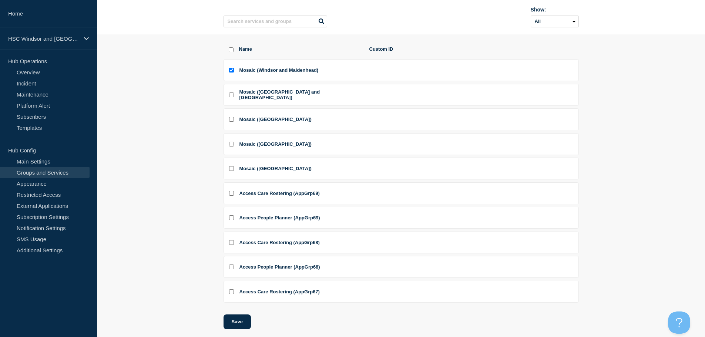
scroll to position [113, 0]
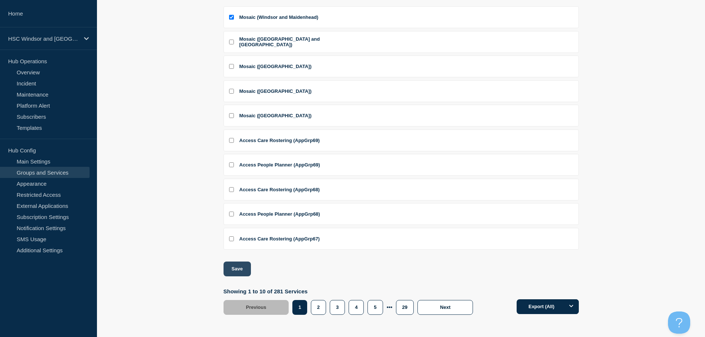
click at [235, 272] on button "Save" at bounding box center [237, 269] width 27 height 15
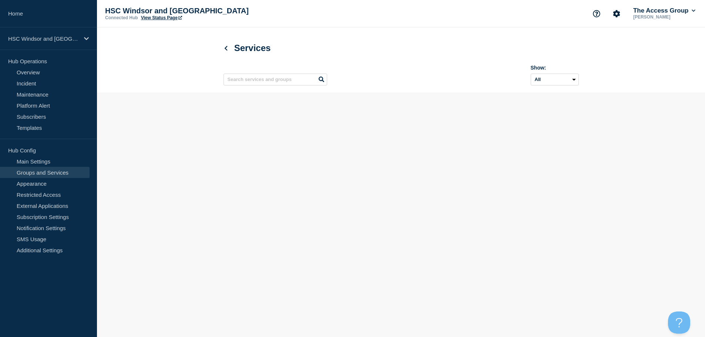
scroll to position [0, 0]
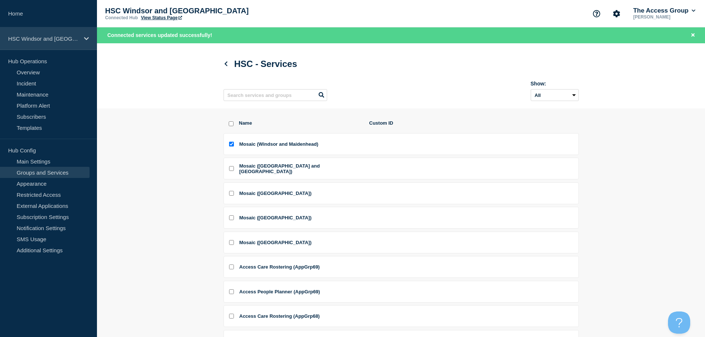
click at [73, 39] on p "HSC Windsor and [GEOGRAPHIC_DATA]" at bounding box center [43, 39] width 71 height 6
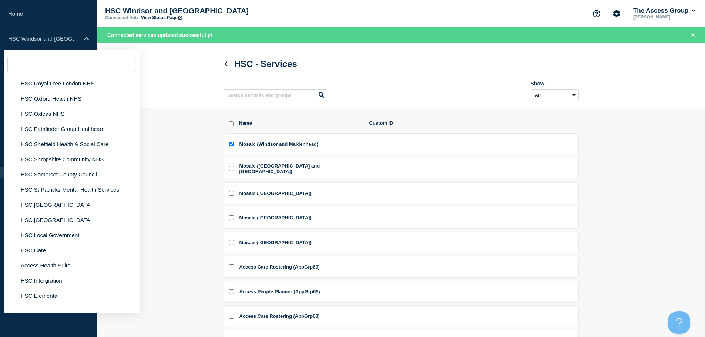
scroll to position [2916, 0]
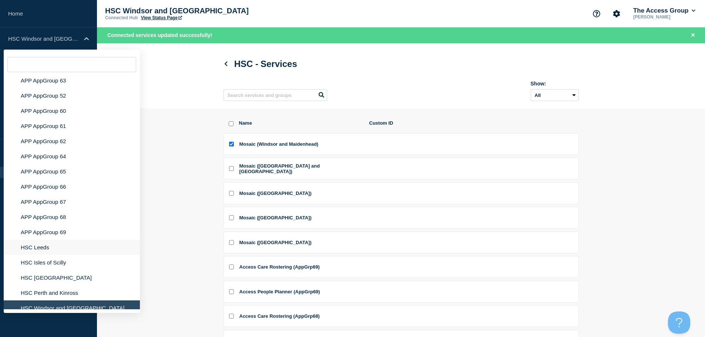
click at [50, 244] on li "HSC Leeds" at bounding box center [72, 247] width 136 height 15
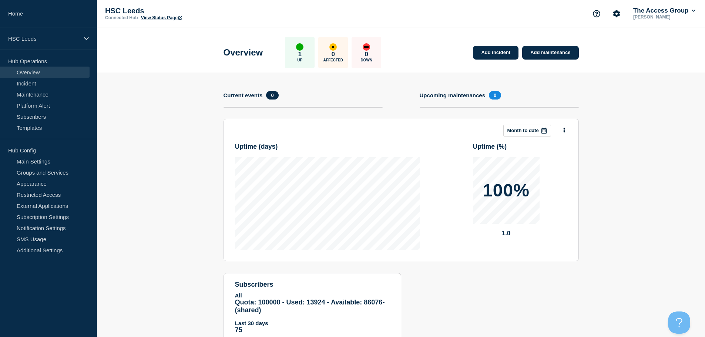
click at [168, 18] on link "View Status Page" at bounding box center [161, 17] width 41 height 5
drag, startPoint x: 49, startPoint y: 42, endPoint x: 55, endPoint y: 48, distance: 8.9
click at [49, 42] on div "HSC Leeds" at bounding box center [48, 38] width 97 height 23
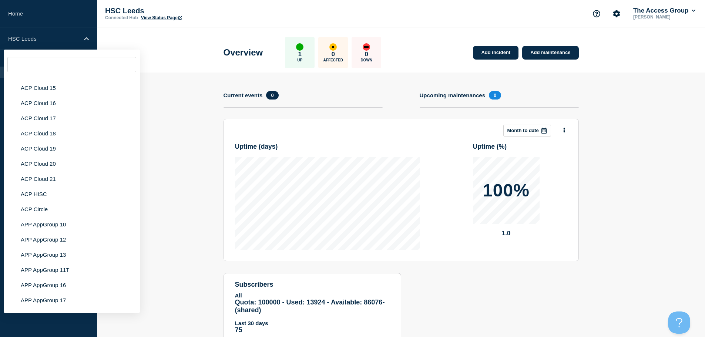
scroll to position [2916, 0]
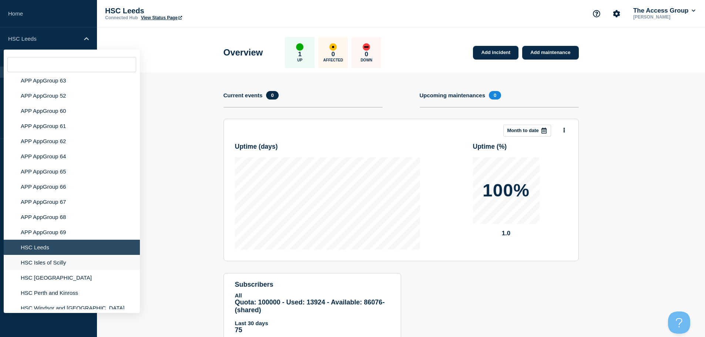
click at [61, 255] on li "HSC Isles of Scilly" at bounding box center [72, 262] width 136 height 15
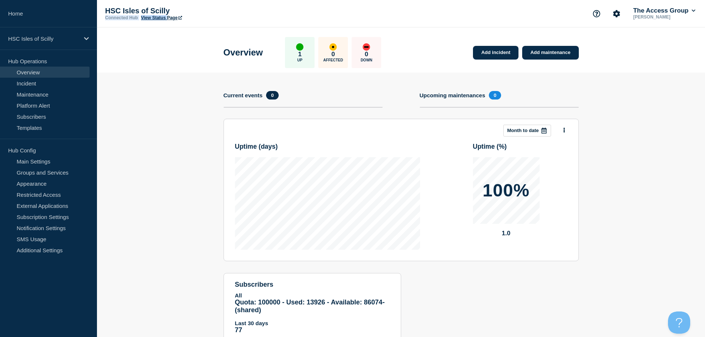
drag, startPoint x: 169, startPoint y: 14, endPoint x: 173, endPoint y: 22, distance: 8.8
click at [169, 16] on div "HSC Isles of Scilly Connected Hub View Status Page" at bounding box center [179, 14] width 148 height 14
click at [174, 18] on link "View Status Page" at bounding box center [161, 17] width 41 height 5
drag, startPoint x: 63, startPoint y: 37, endPoint x: 72, endPoint y: 44, distance: 11.5
click at [63, 38] on p "HSC Isles of Scilly" at bounding box center [43, 39] width 71 height 6
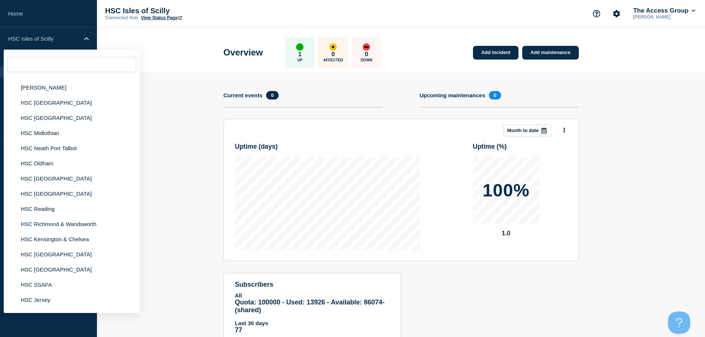
scroll to position [2916, 0]
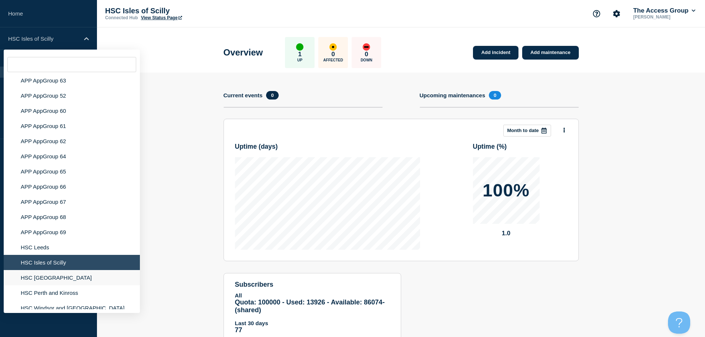
click at [69, 271] on li "HSC [GEOGRAPHIC_DATA]" at bounding box center [72, 277] width 136 height 15
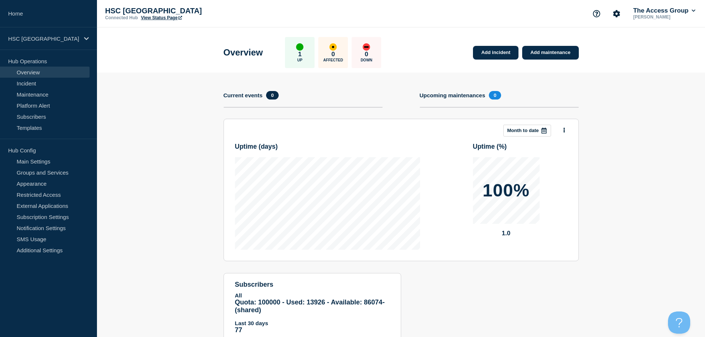
click at [154, 17] on link "View Status Page" at bounding box center [161, 17] width 41 height 5
click at [84, 37] on icon at bounding box center [86, 38] width 5 height 3
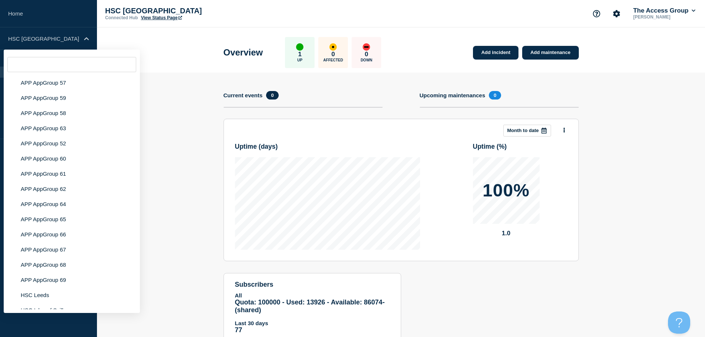
scroll to position [2916, 0]
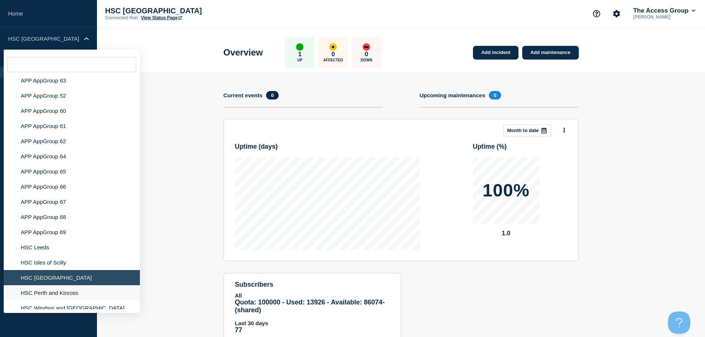
click at [80, 286] on li "HSC Perth and Kinross" at bounding box center [72, 293] width 136 height 15
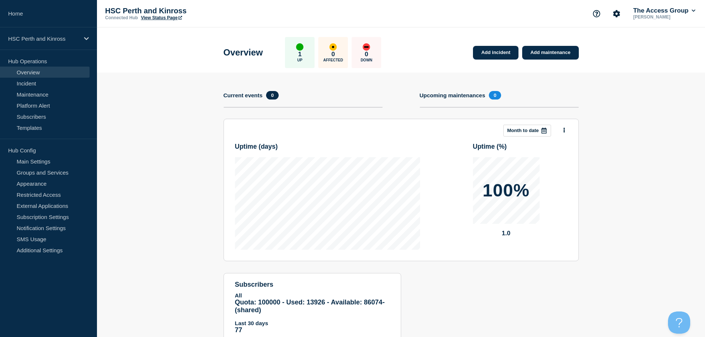
click at [169, 18] on link "View Status Page" at bounding box center [161, 17] width 41 height 5
click at [74, 39] on p "HSC Perth and Kinross" at bounding box center [43, 39] width 71 height 6
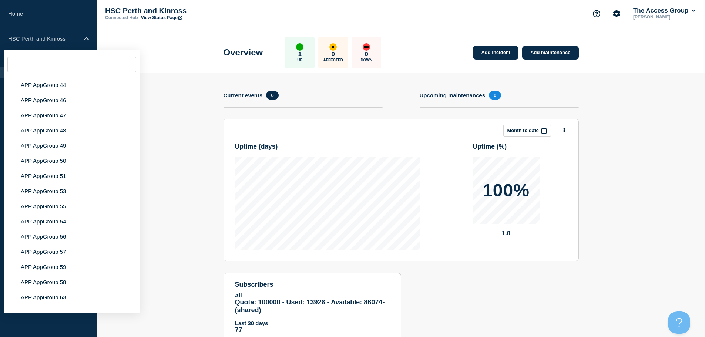
scroll to position [2916, 0]
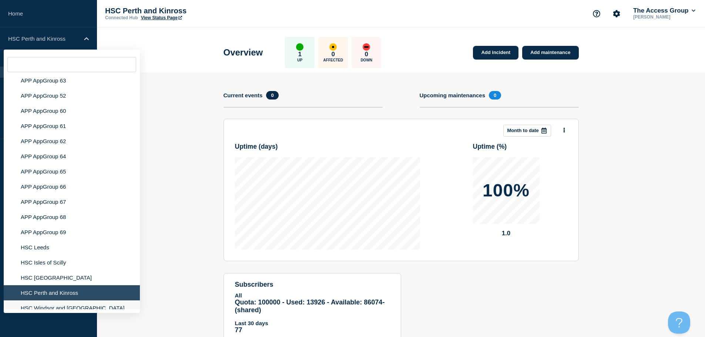
click at [70, 305] on li "HSC Windsor and [GEOGRAPHIC_DATA]" at bounding box center [72, 308] width 136 height 15
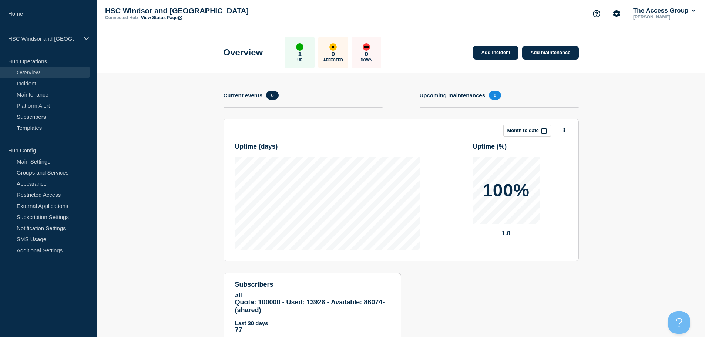
click at [165, 19] on link "View Status Page" at bounding box center [161, 17] width 41 height 5
